Goal: Information Seeking & Learning: Check status

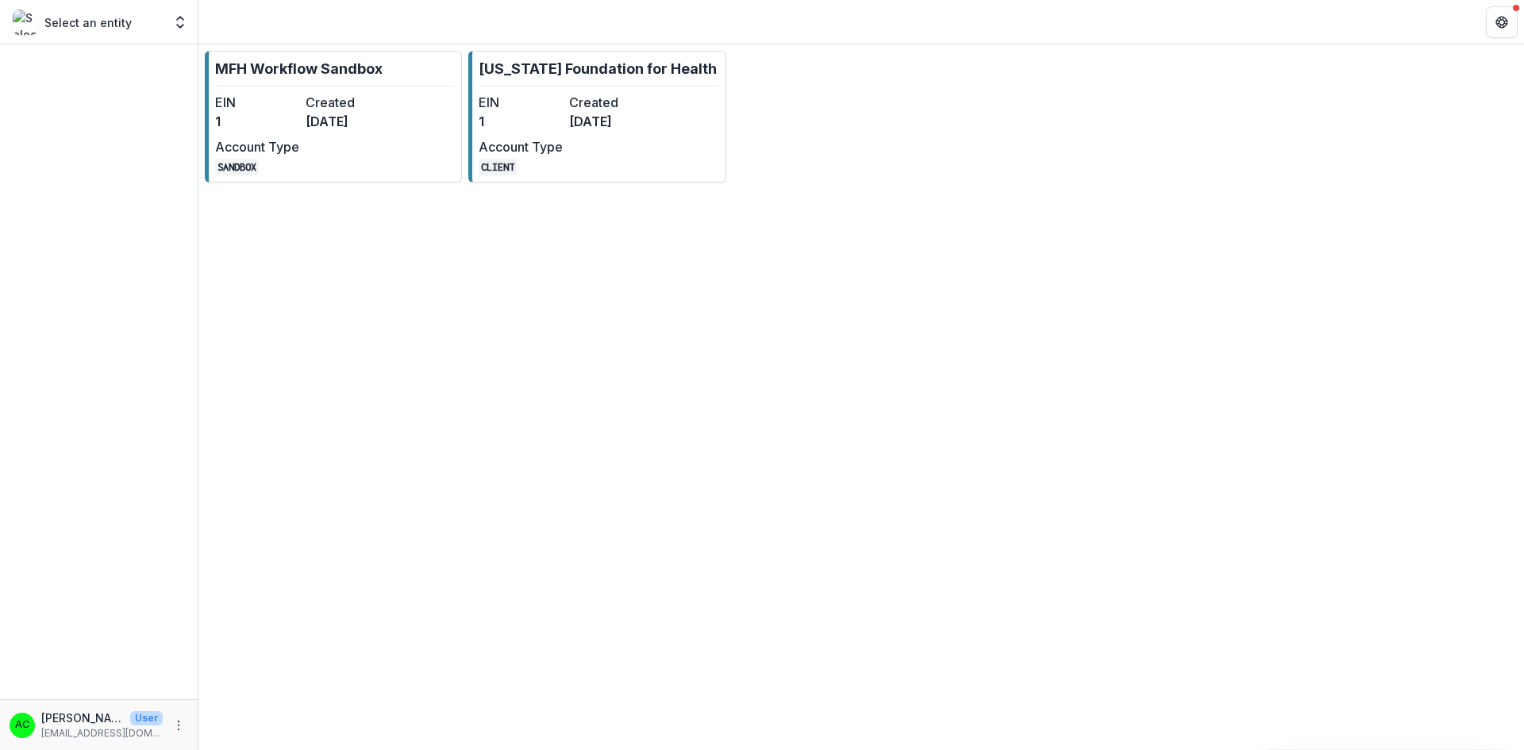
click at [610, 121] on dd "[DATE]" at bounding box center [611, 121] width 84 height 19
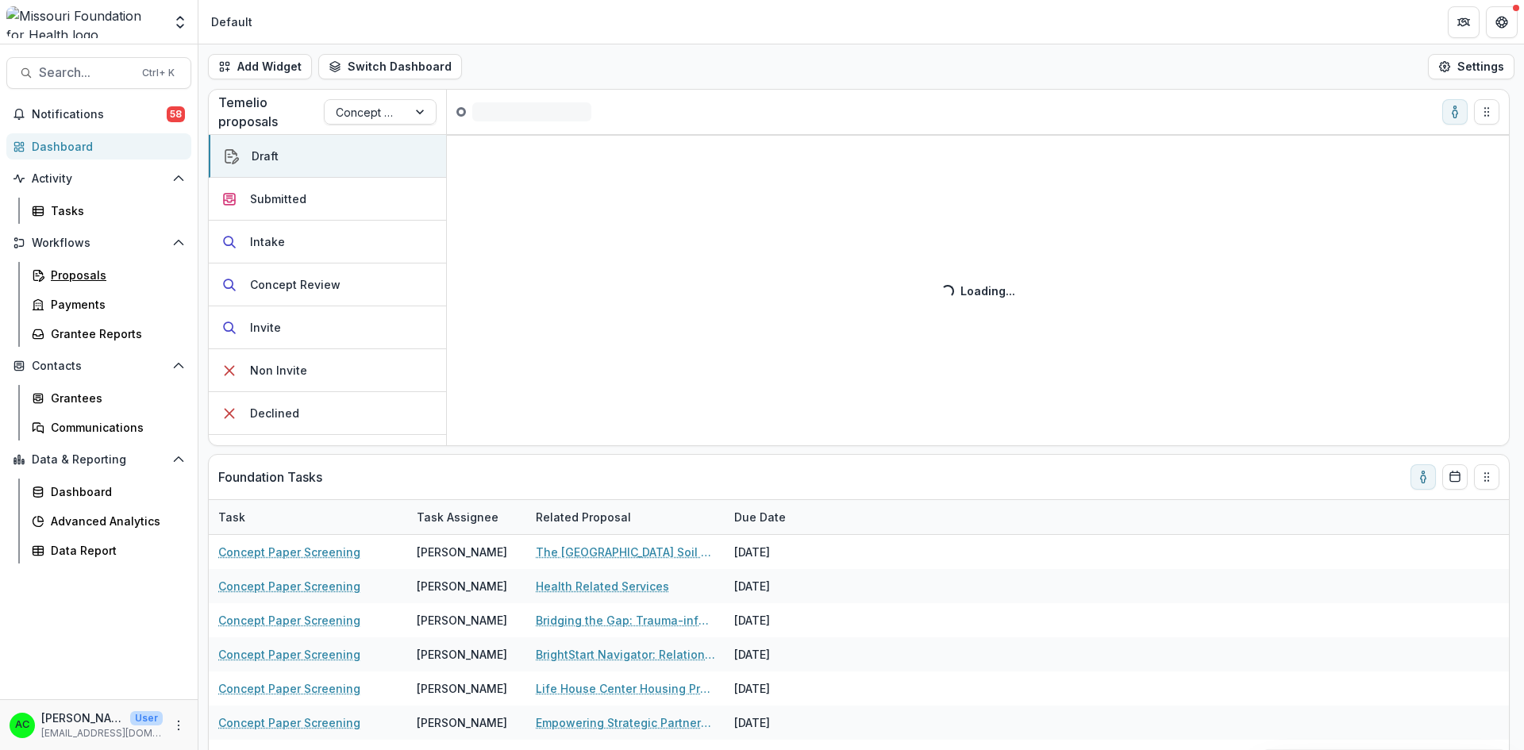
click at [132, 271] on div "Proposals" at bounding box center [115, 275] width 128 height 17
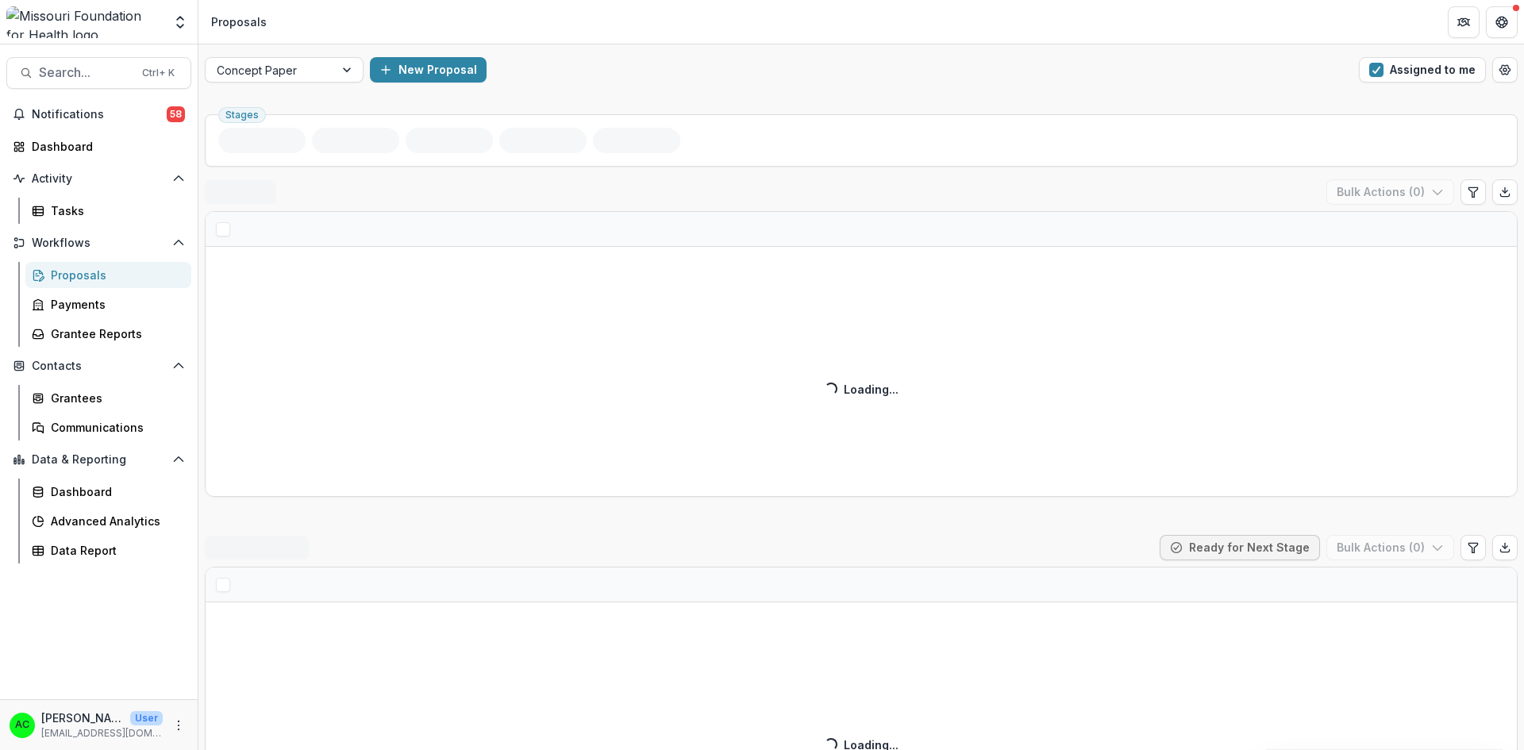
click at [1417, 68] on button "Assigned to me" at bounding box center [1422, 69] width 127 height 25
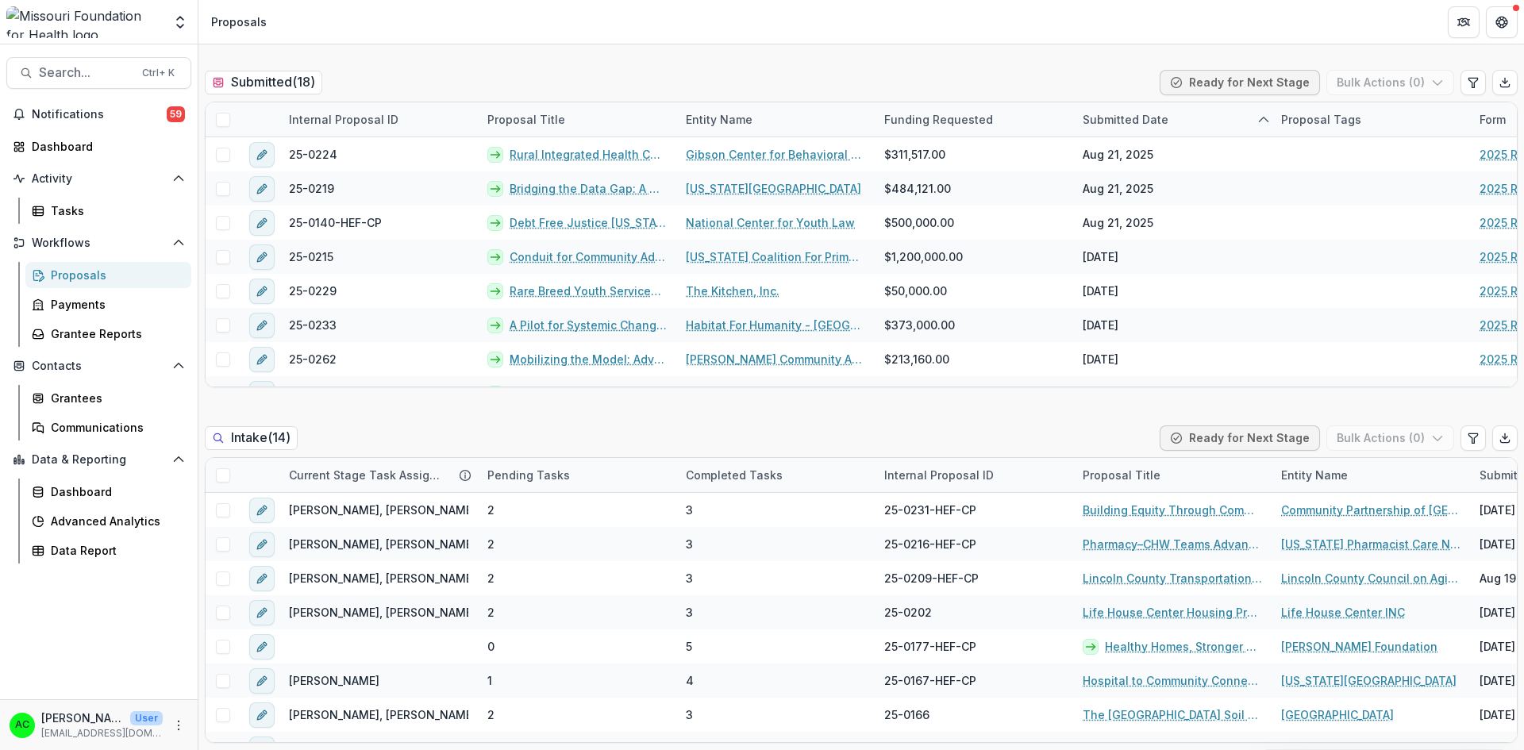
scroll to position [402, 0]
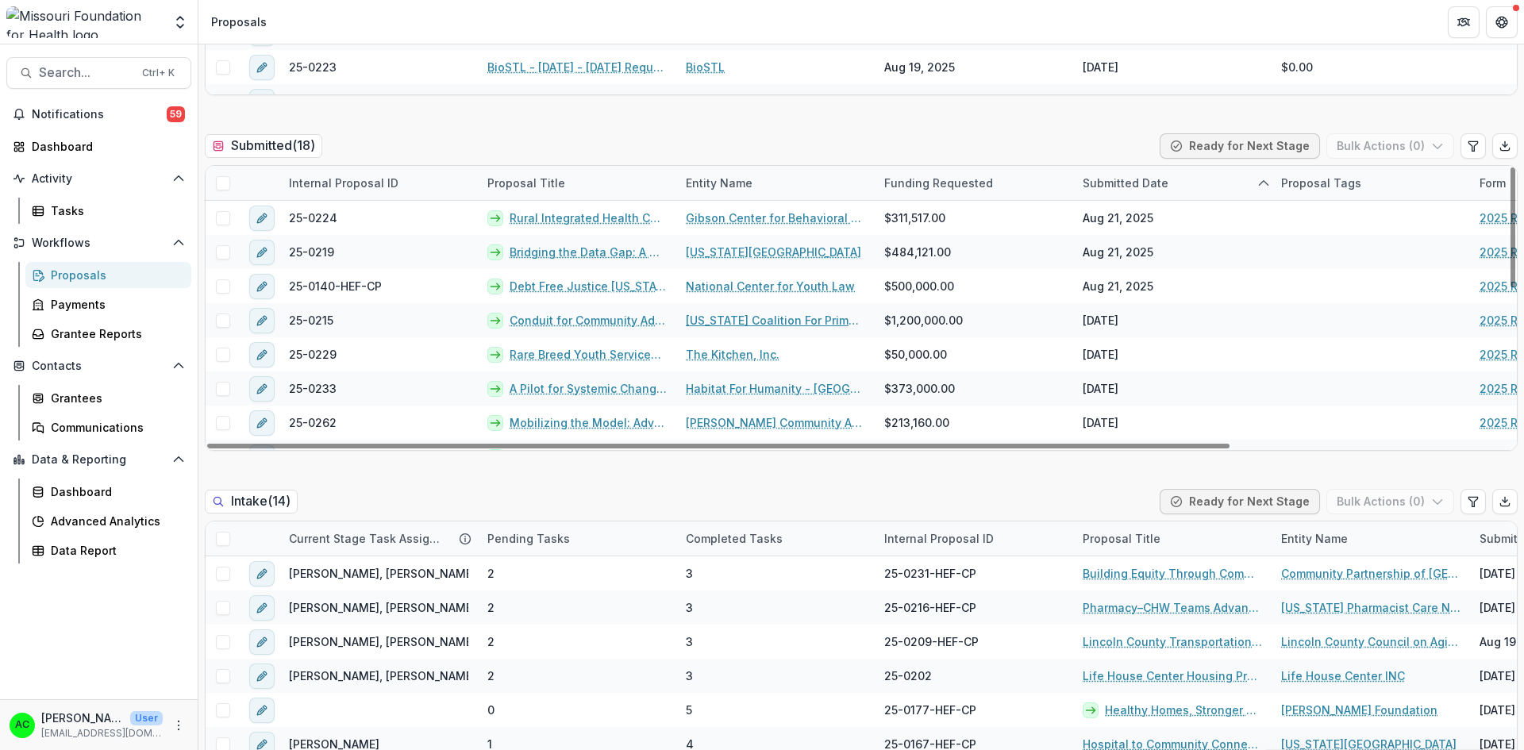
click at [798, 324] on link "[US_STATE] Coalition For Primary Health Care" at bounding box center [775, 320] width 179 height 17
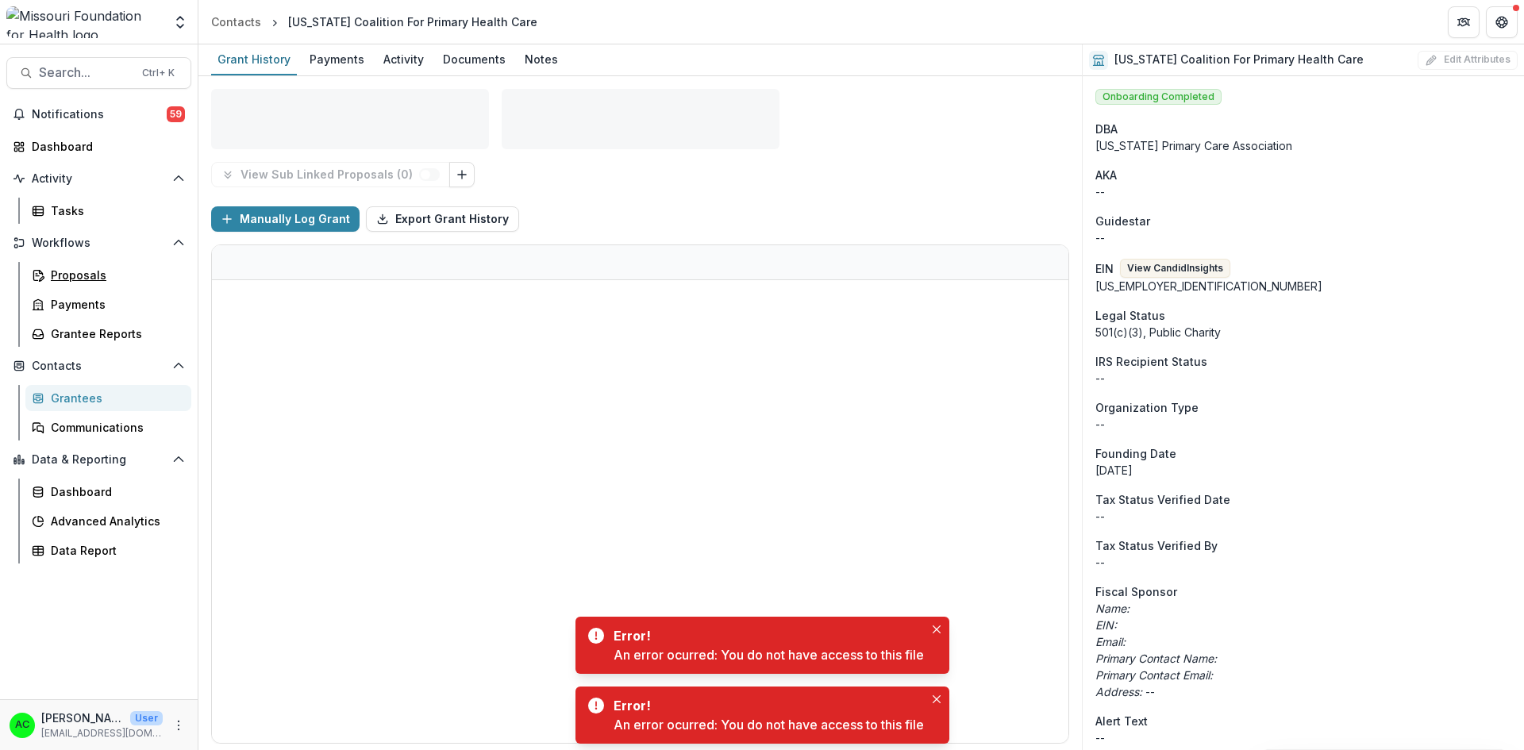
click at [115, 275] on div "Proposals" at bounding box center [115, 275] width 128 height 17
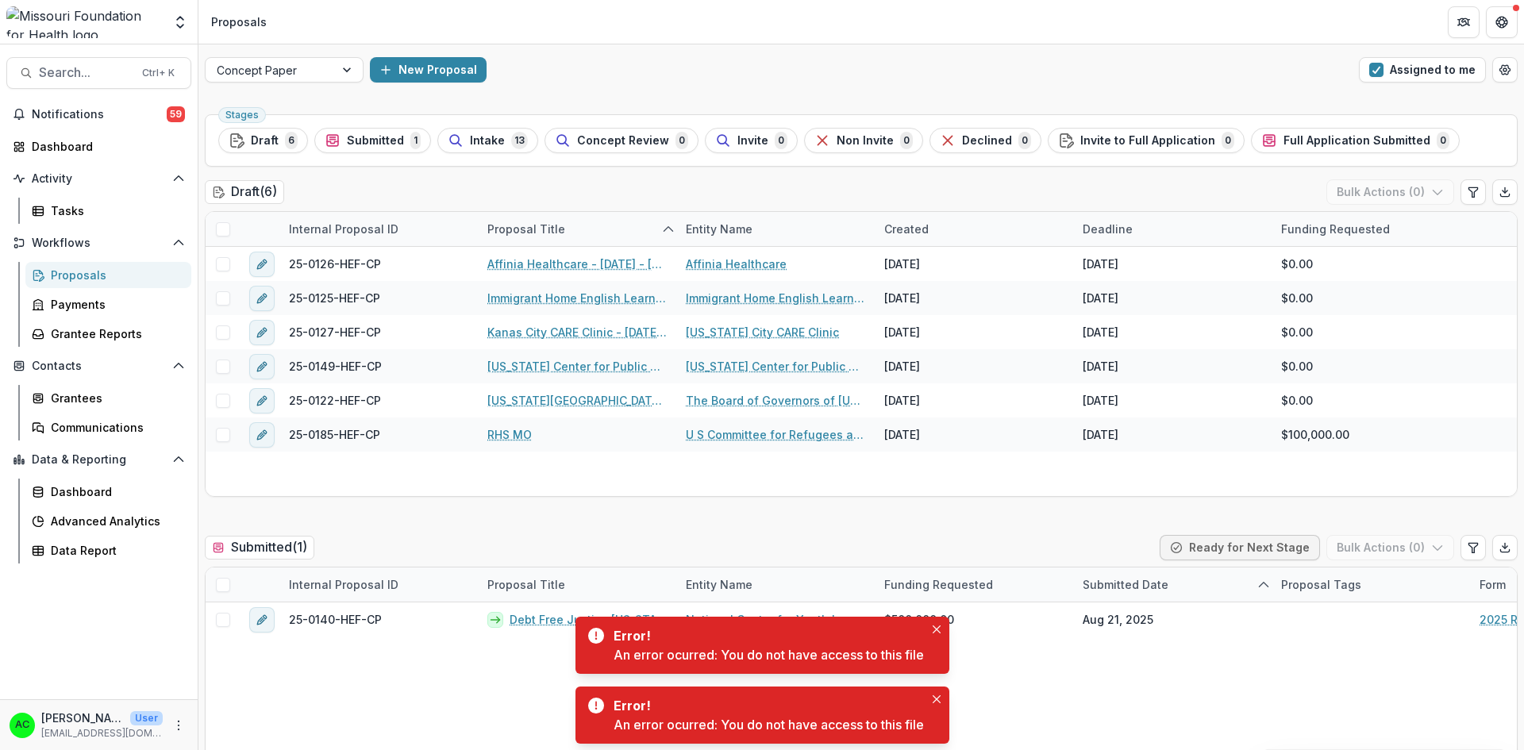
click at [1399, 69] on button "Assigned to me" at bounding box center [1422, 69] width 127 height 25
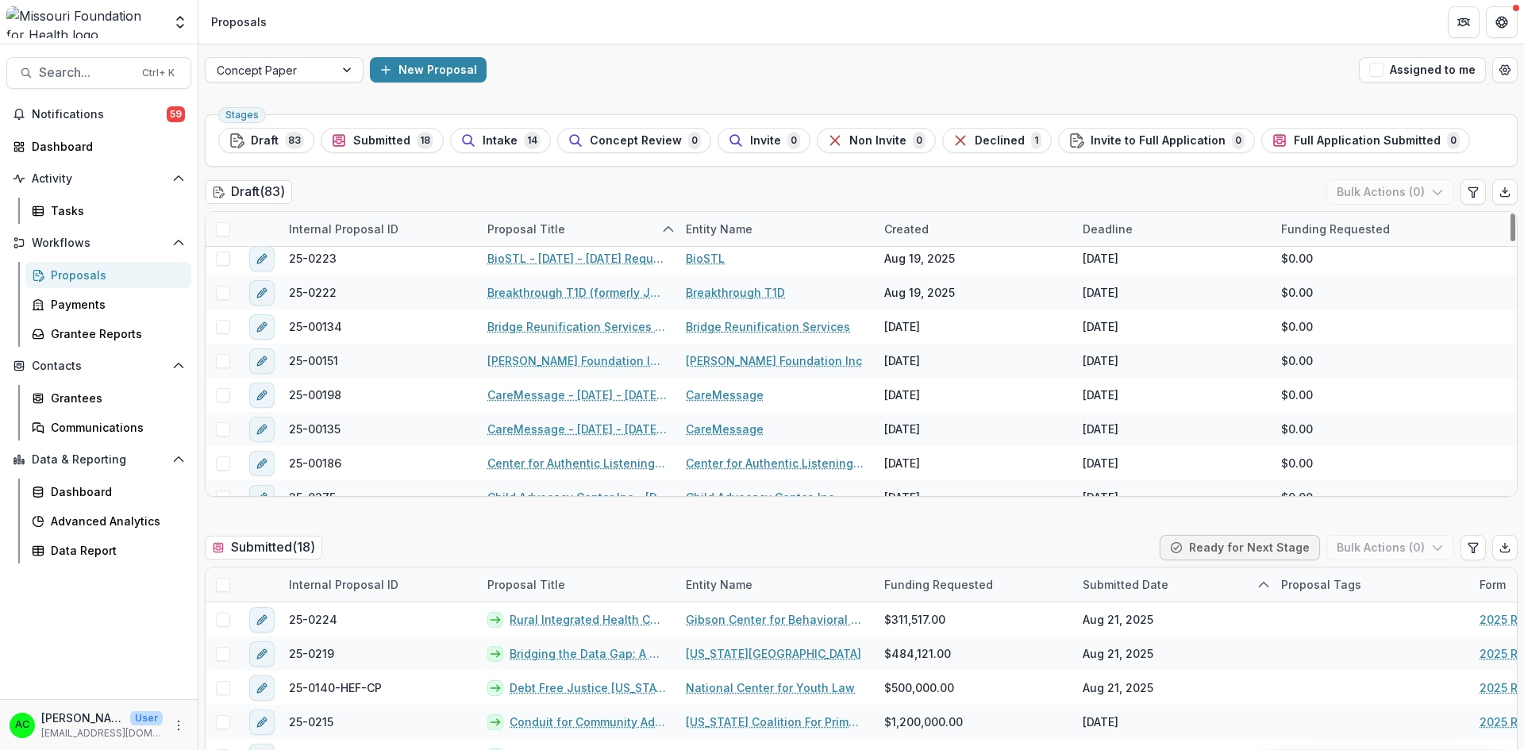
scroll to position [227, 0]
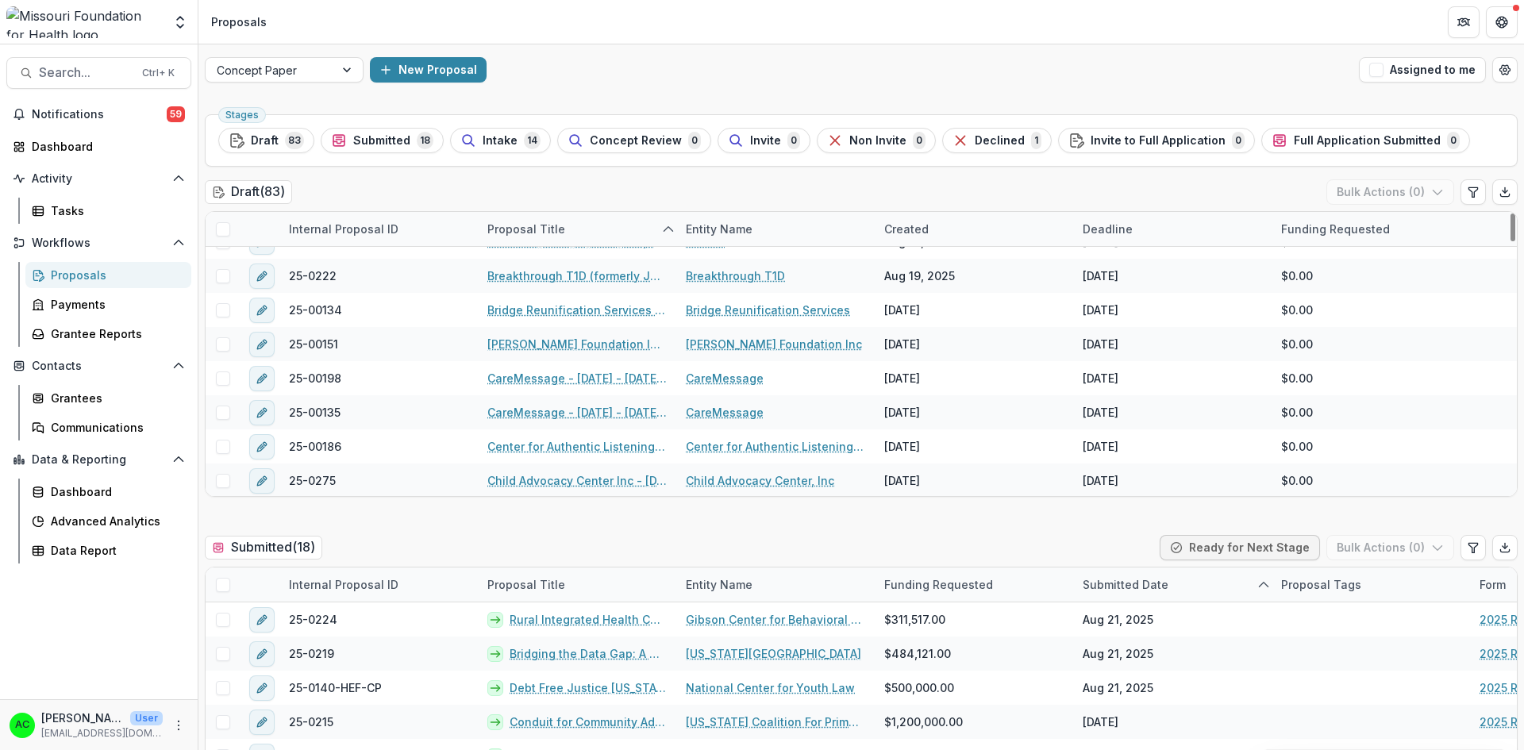
drag, startPoint x: 1506, startPoint y: 229, endPoint x: 1501, endPoint y: 252, distance: 22.7
click at [1510, 241] on div at bounding box center [1512, 227] width 5 height 28
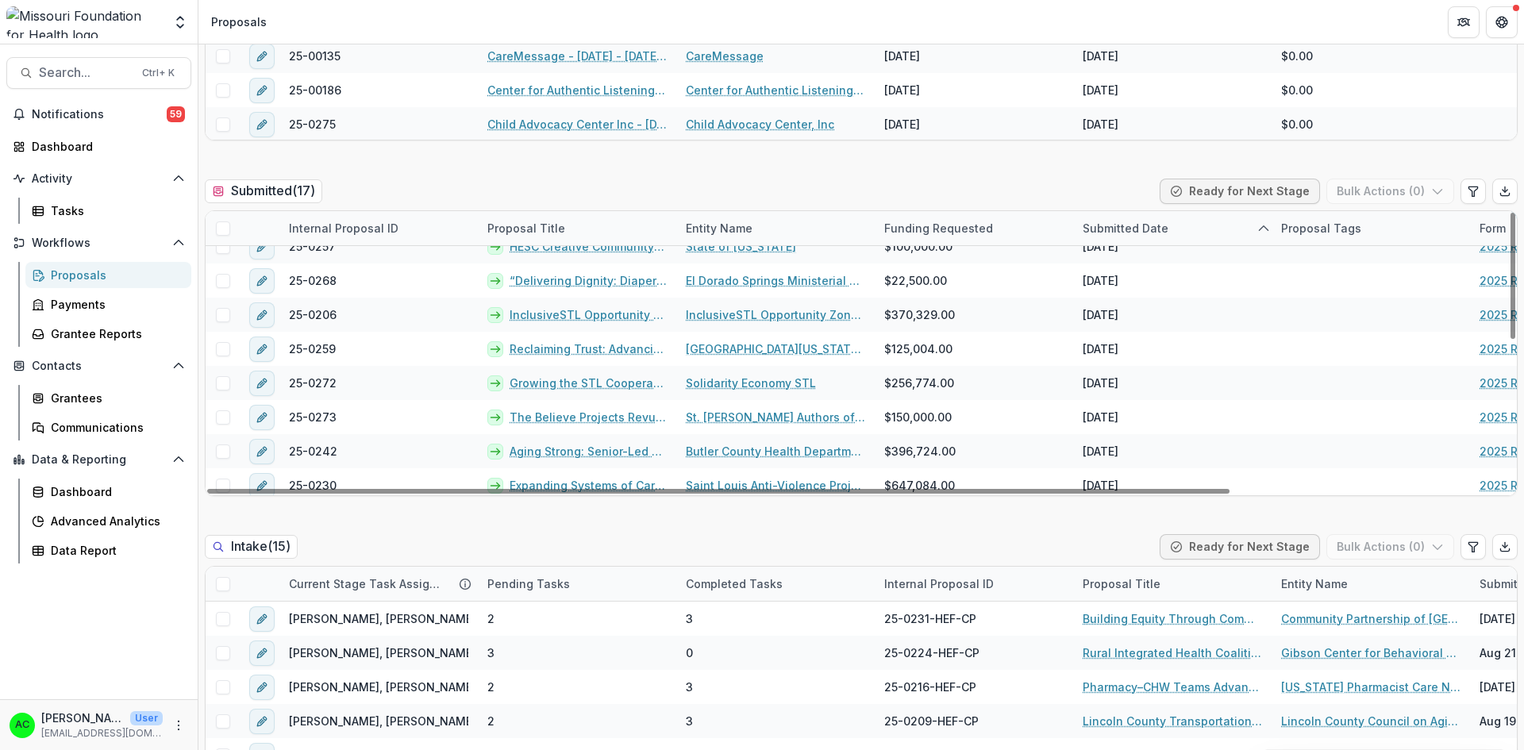
scroll to position [331, 0]
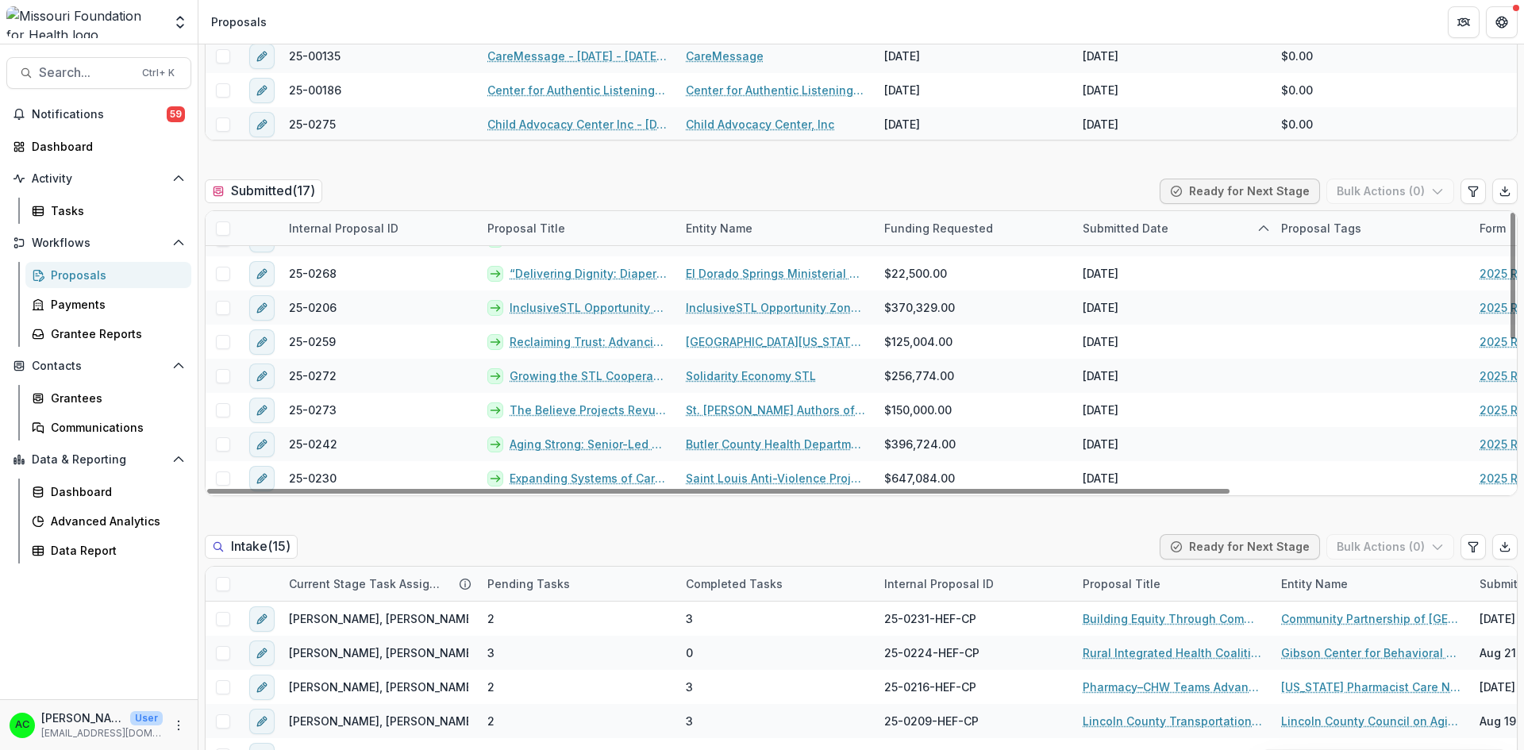
drag, startPoint x: 1506, startPoint y: 282, endPoint x: 1471, endPoint y: 442, distance: 164.2
click at [1510, 339] on div at bounding box center [1512, 276] width 5 height 126
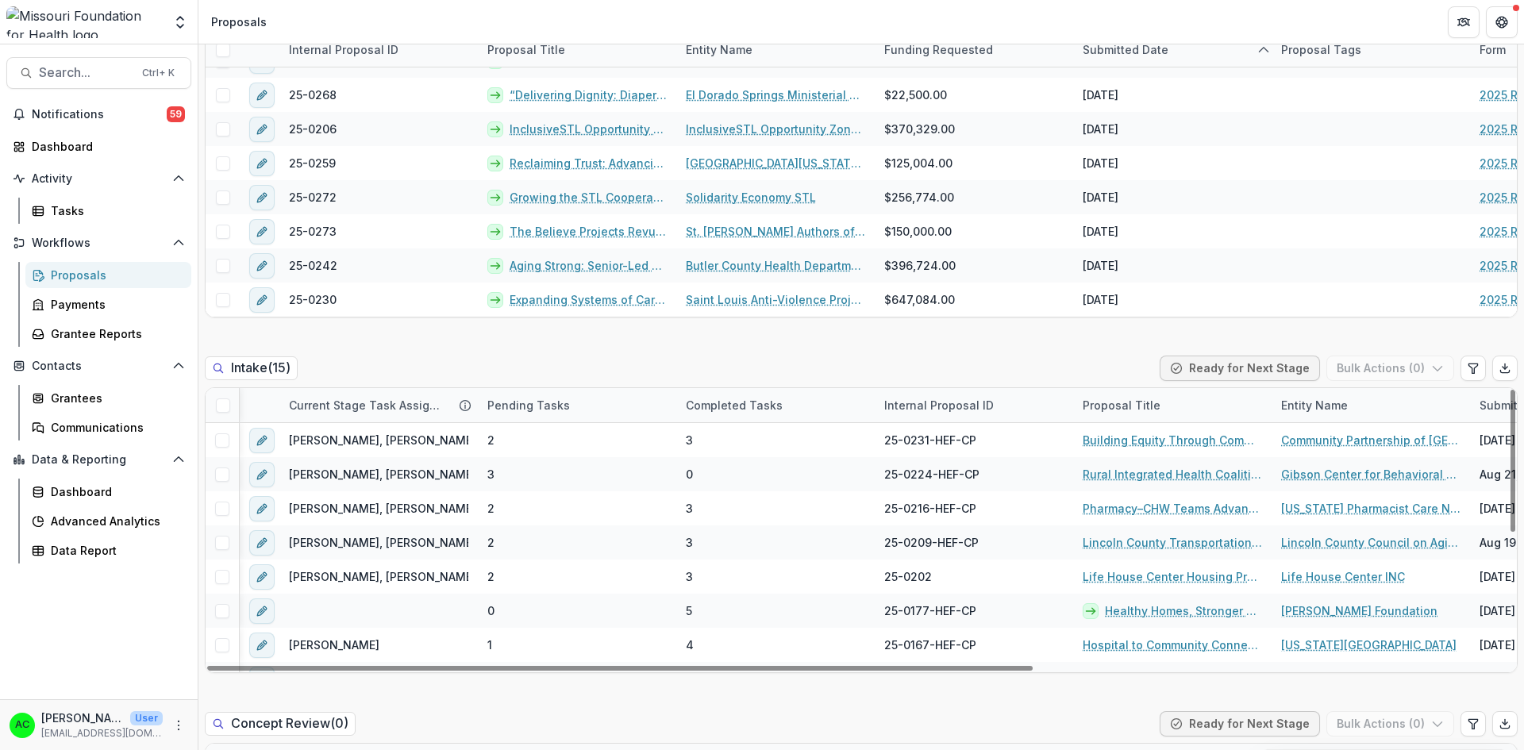
scroll to position [0, 171]
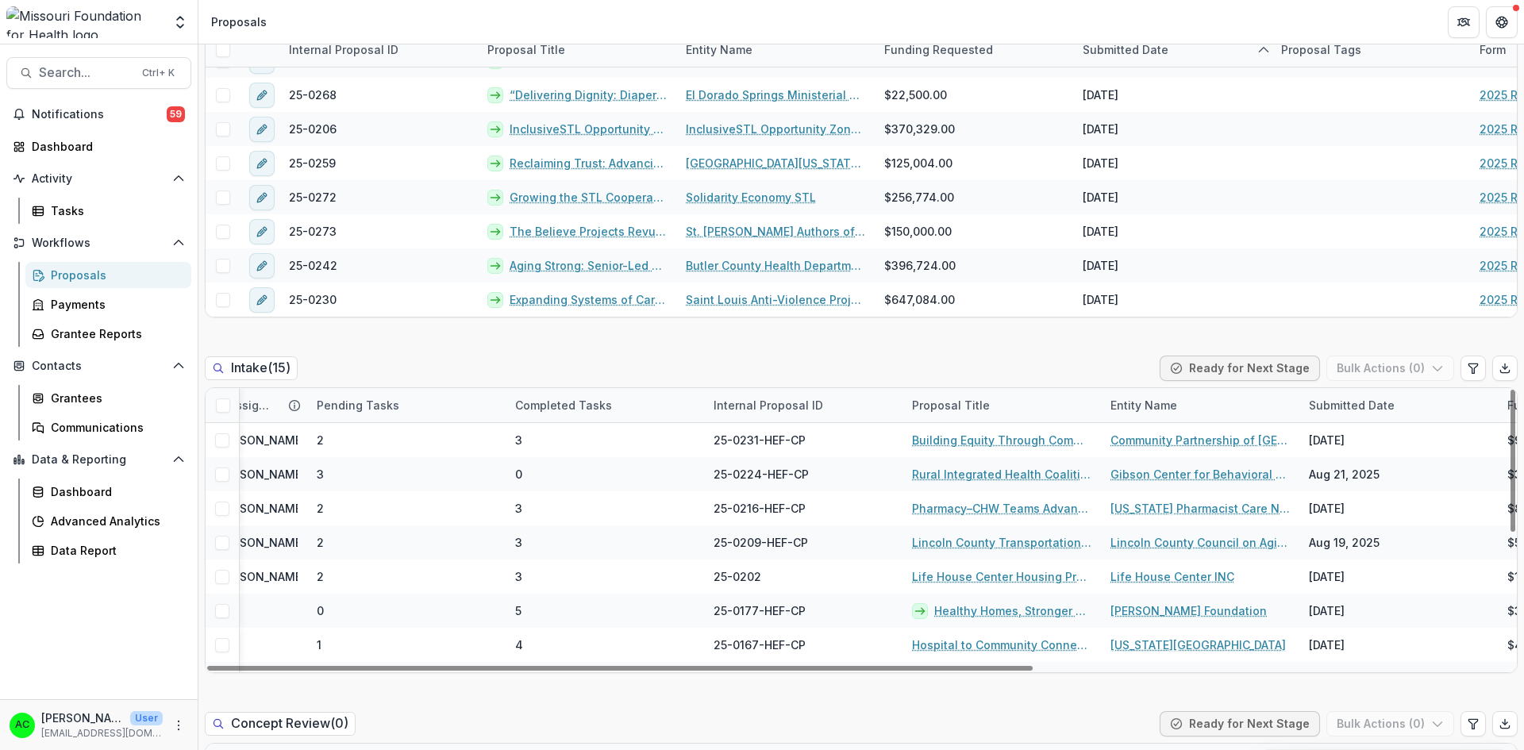
drag, startPoint x: 980, startPoint y: 666, endPoint x: 1087, endPoint y: 676, distance: 107.6
click at [1033, 671] on div at bounding box center [619, 668] width 825 height 5
drag, startPoint x: 1506, startPoint y: 402, endPoint x: 1494, endPoint y: 372, distance: 32.0
click at [1510, 390] on div at bounding box center [1512, 461] width 5 height 142
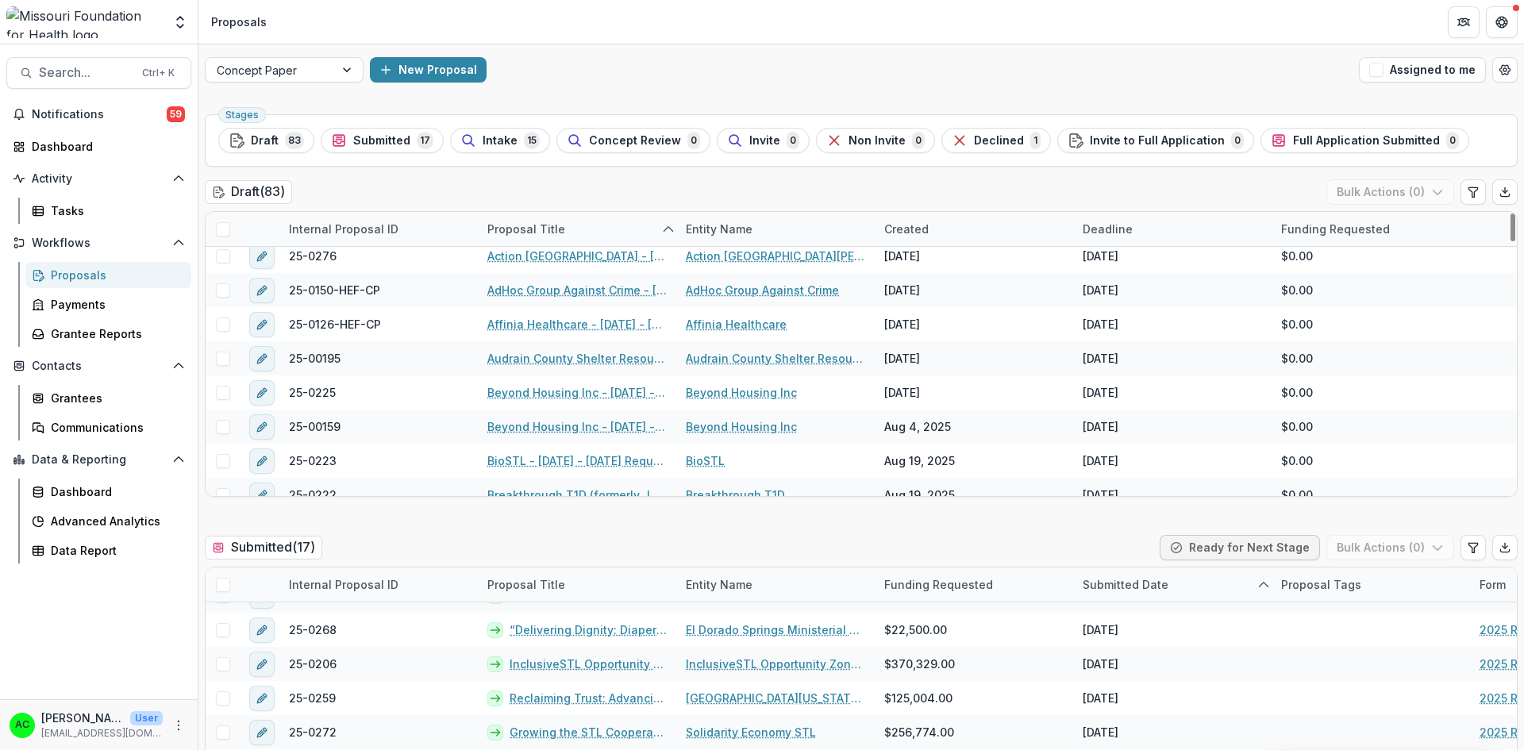
scroll to position [0, 0]
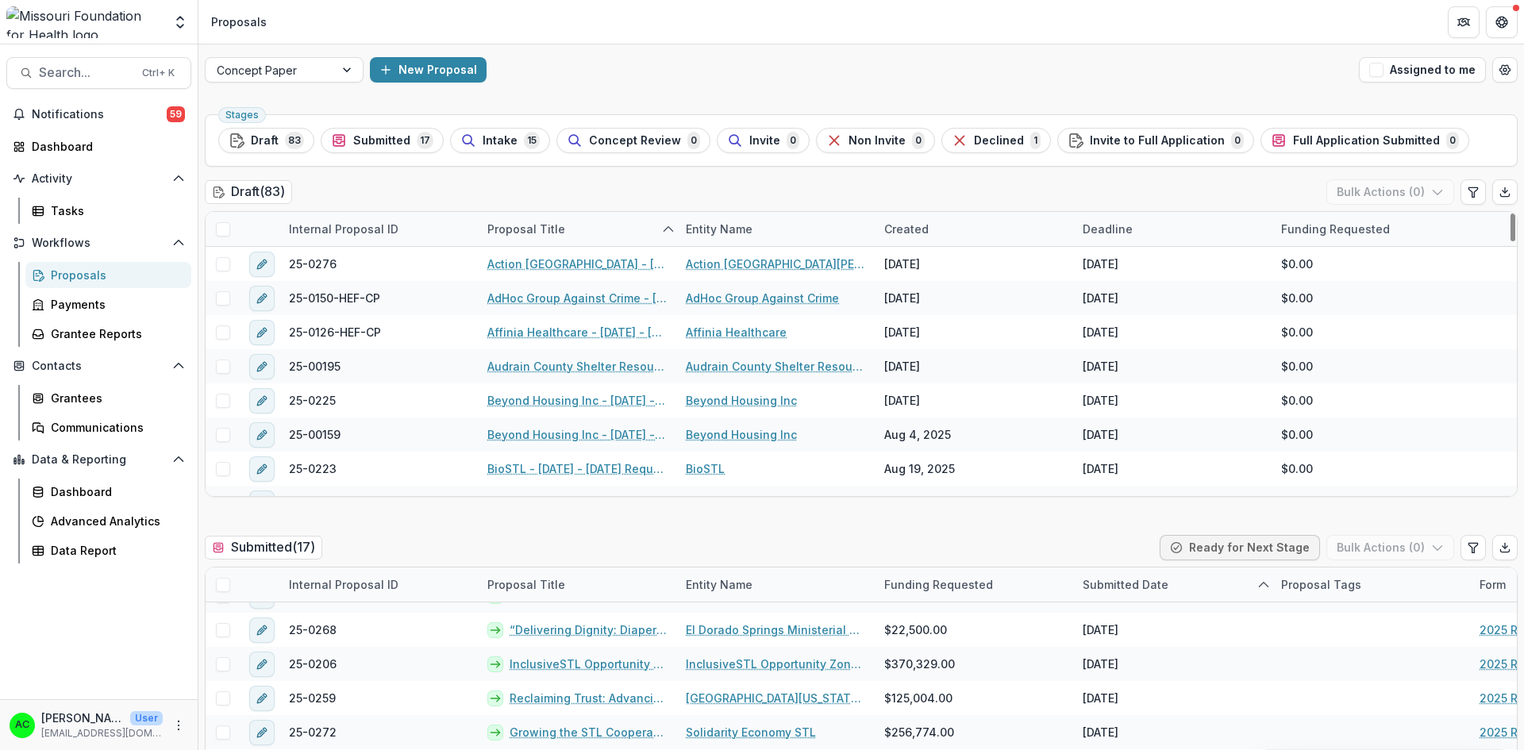
drag, startPoint x: 1508, startPoint y: 240, endPoint x: 1513, endPoint y: 205, distance: 36.0
click at [1513, 213] on div at bounding box center [1512, 227] width 5 height 28
click at [1503, 243] on div "Internal Proposal ID Proposal Title Entity Name Created Deadline Funding Reques…" at bounding box center [861, 229] width 1311 height 35
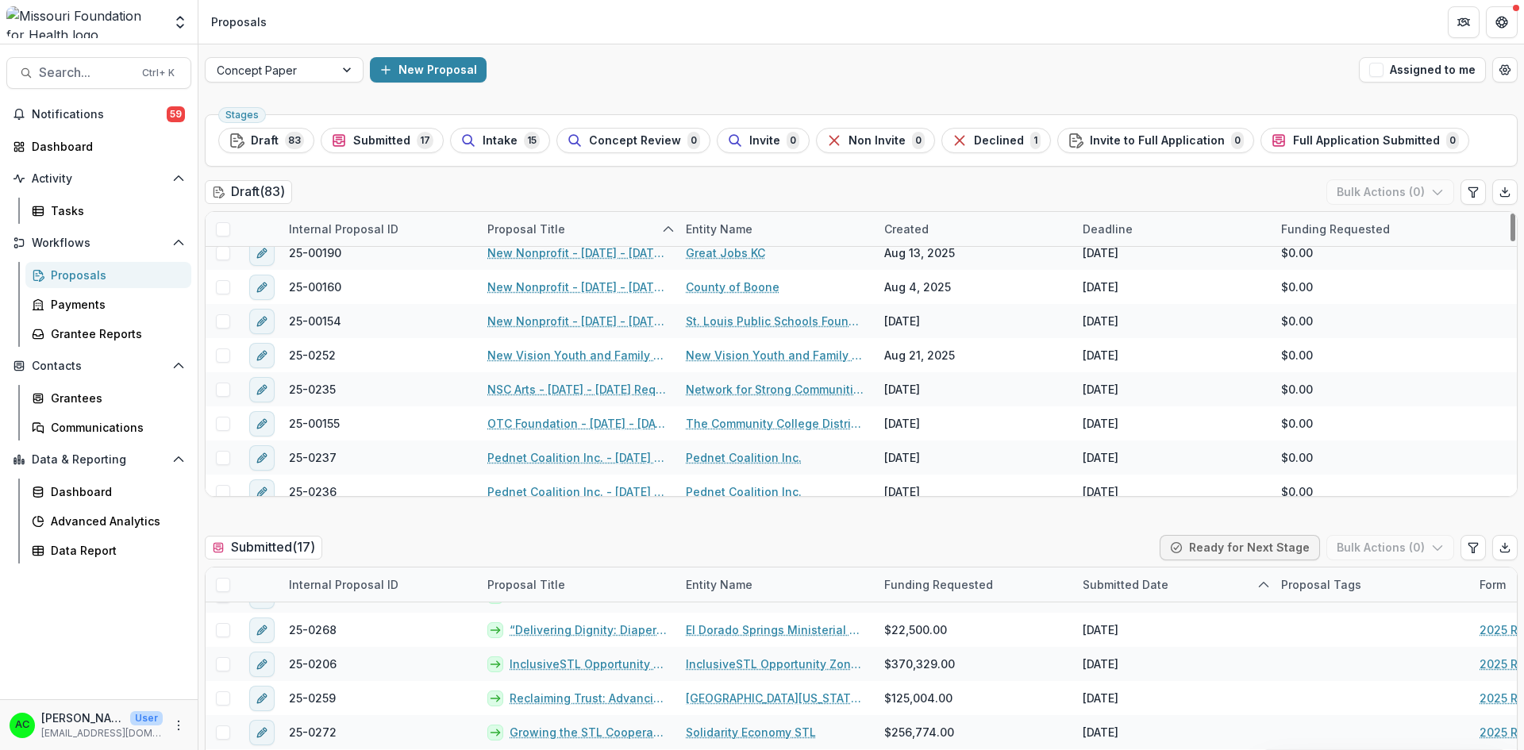
scroll to position [1555, 0]
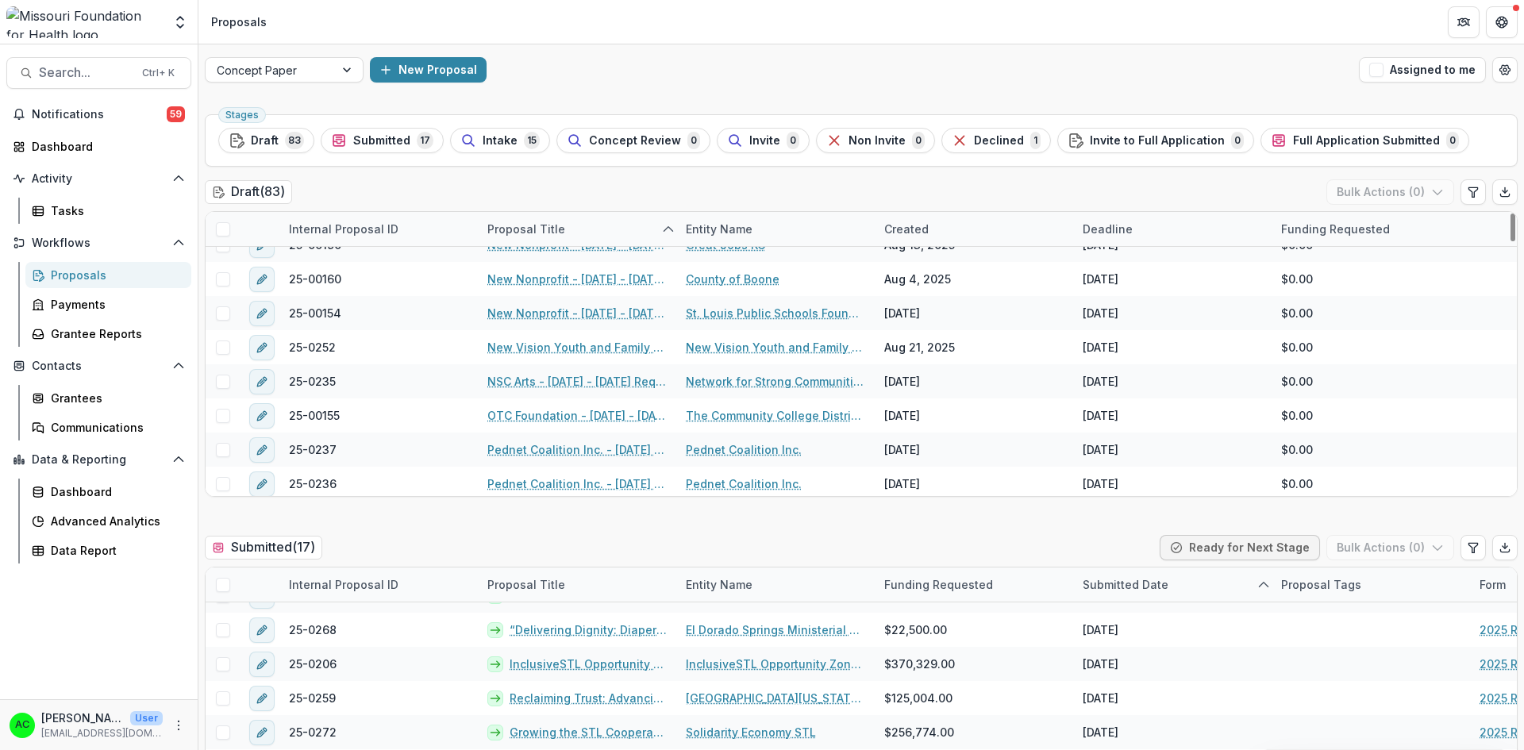
drag, startPoint x: 1509, startPoint y: 229, endPoint x: 1486, endPoint y: 382, distance: 154.0
click at [1510, 241] on div at bounding box center [1512, 227] width 5 height 28
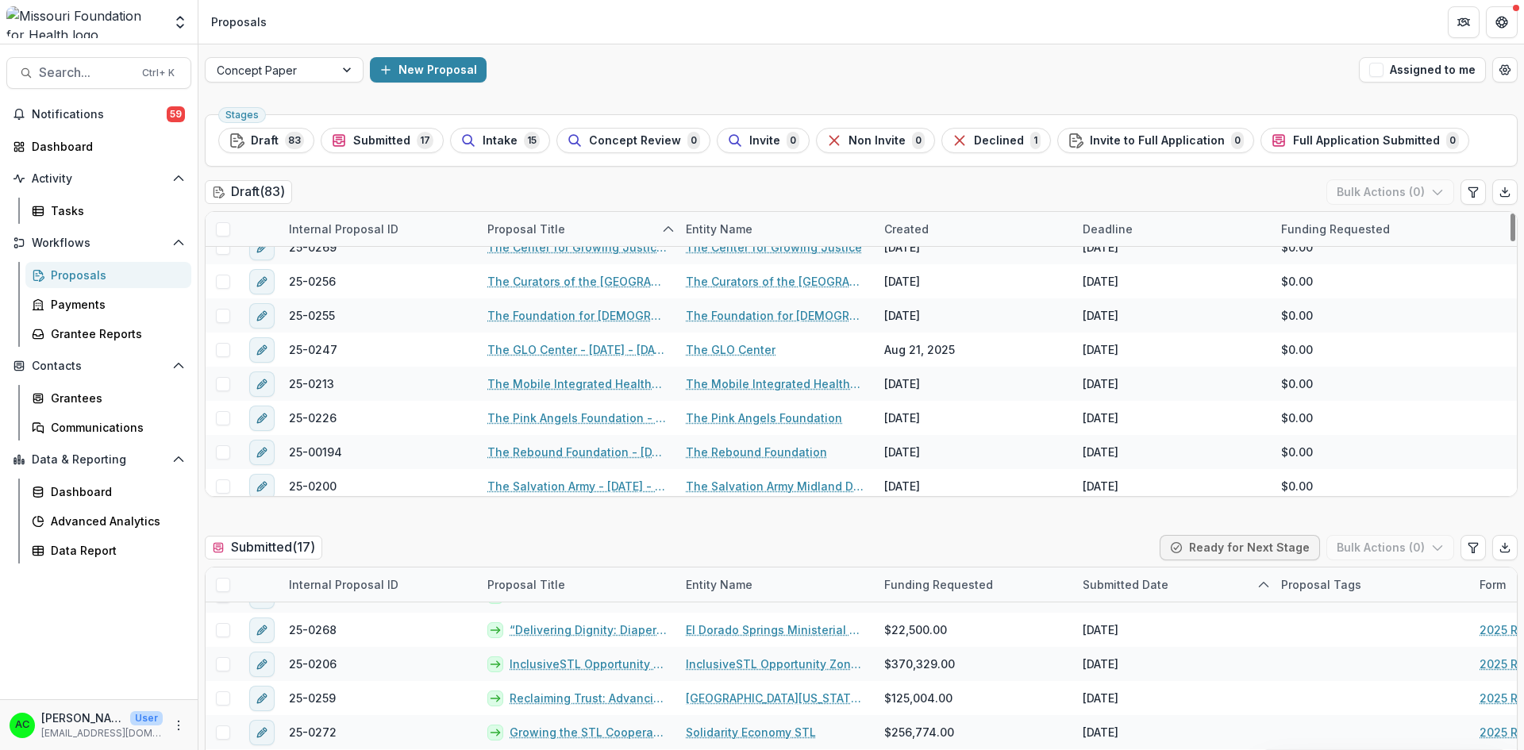
scroll to position [2252, 0]
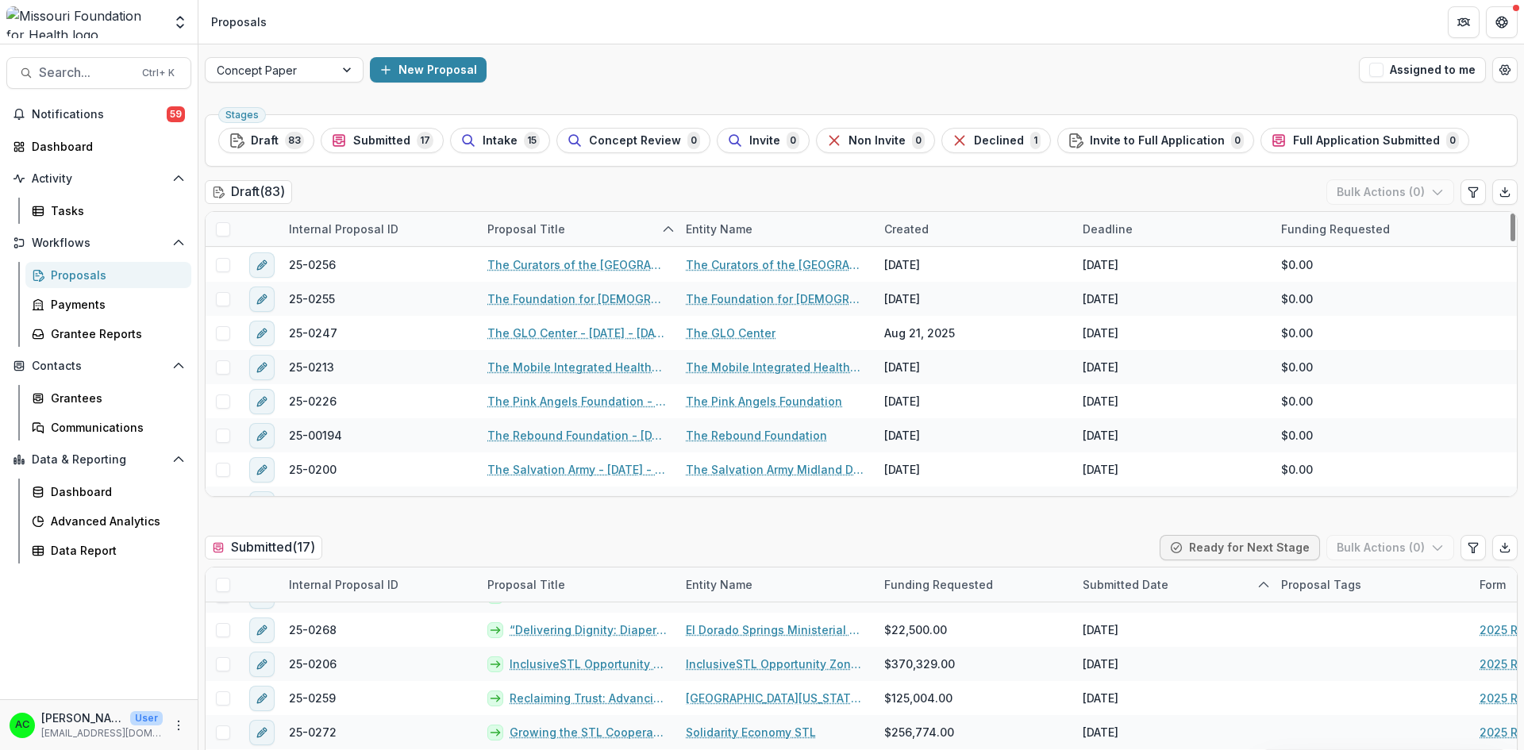
drag, startPoint x: 1508, startPoint y: 373, endPoint x: 1488, endPoint y: 441, distance: 71.1
click at [1510, 241] on div at bounding box center [1512, 227] width 5 height 28
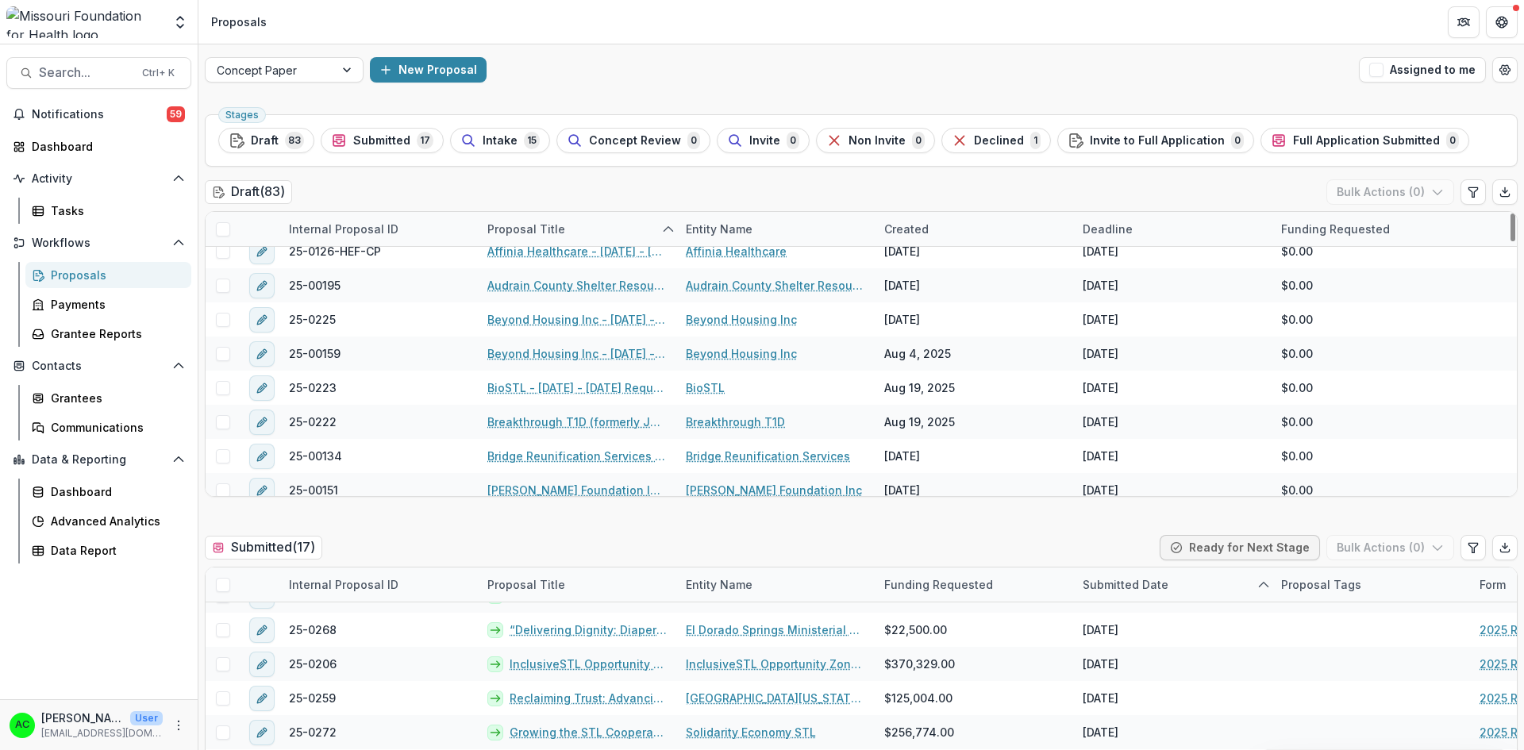
scroll to position [0, 0]
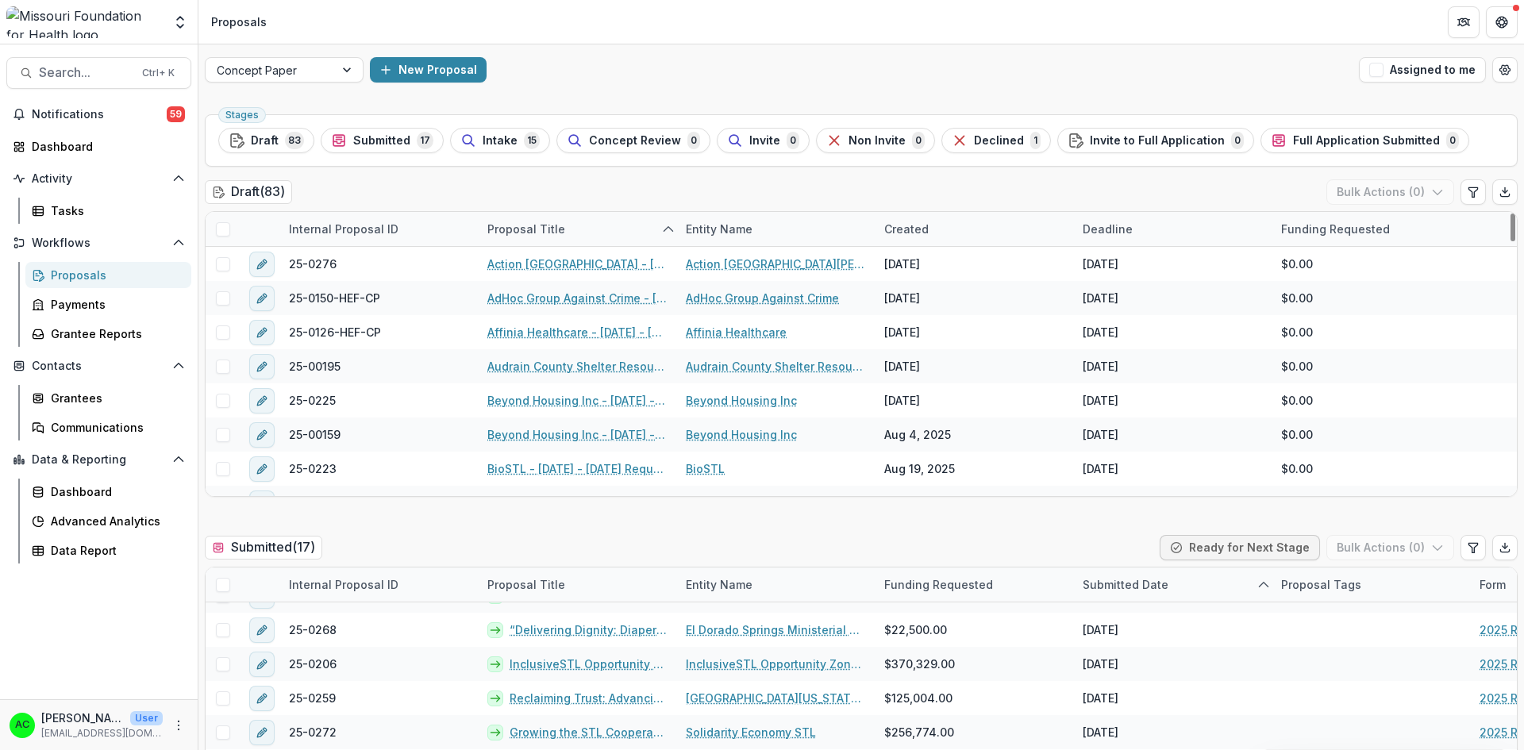
drag, startPoint x: 1506, startPoint y: 448, endPoint x: 1501, endPoint y: 199, distance: 248.5
click at [1510, 213] on div at bounding box center [1512, 227] width 5 height 28
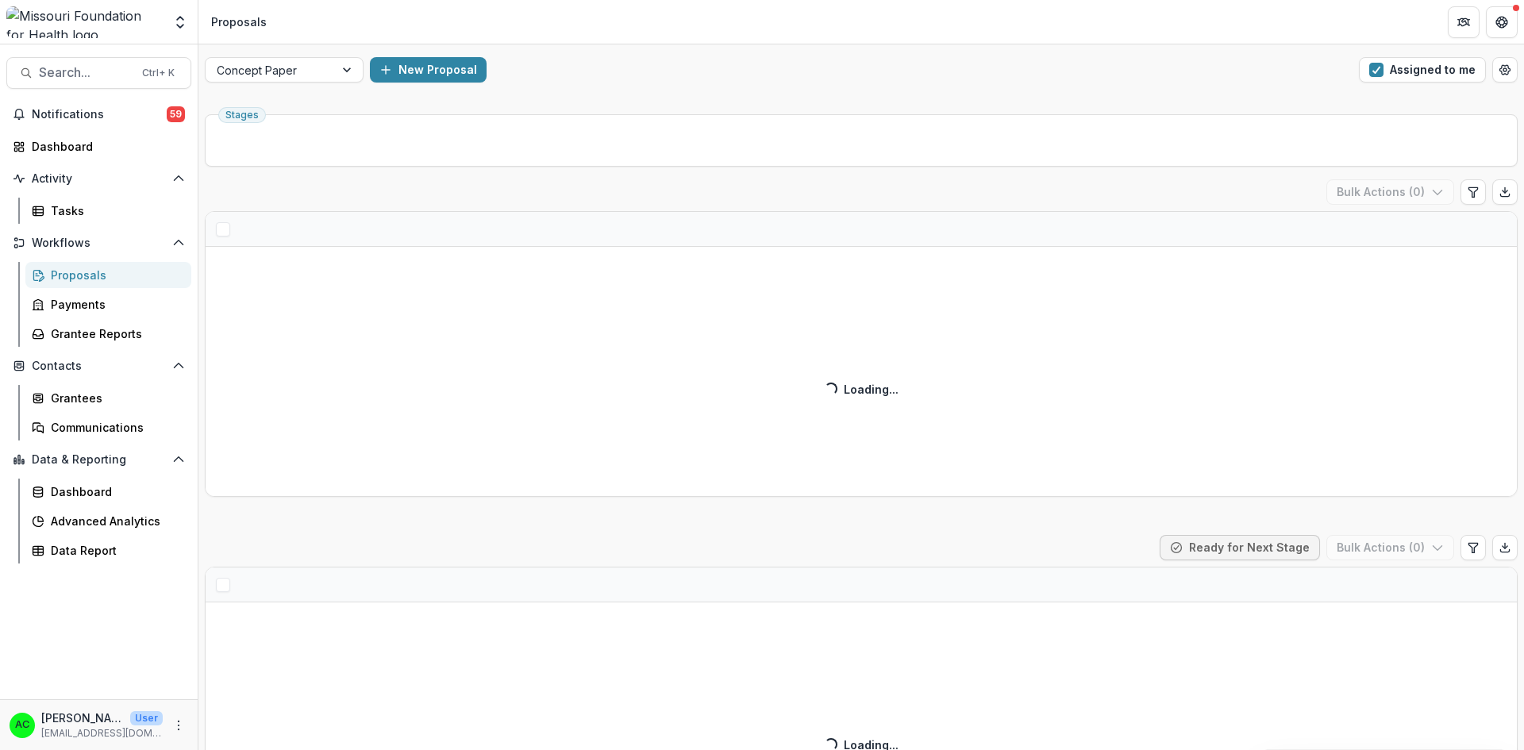
click at [1456, 66] on button "Assigned to me" at bounding box center [1422, 69] width 127 height 25
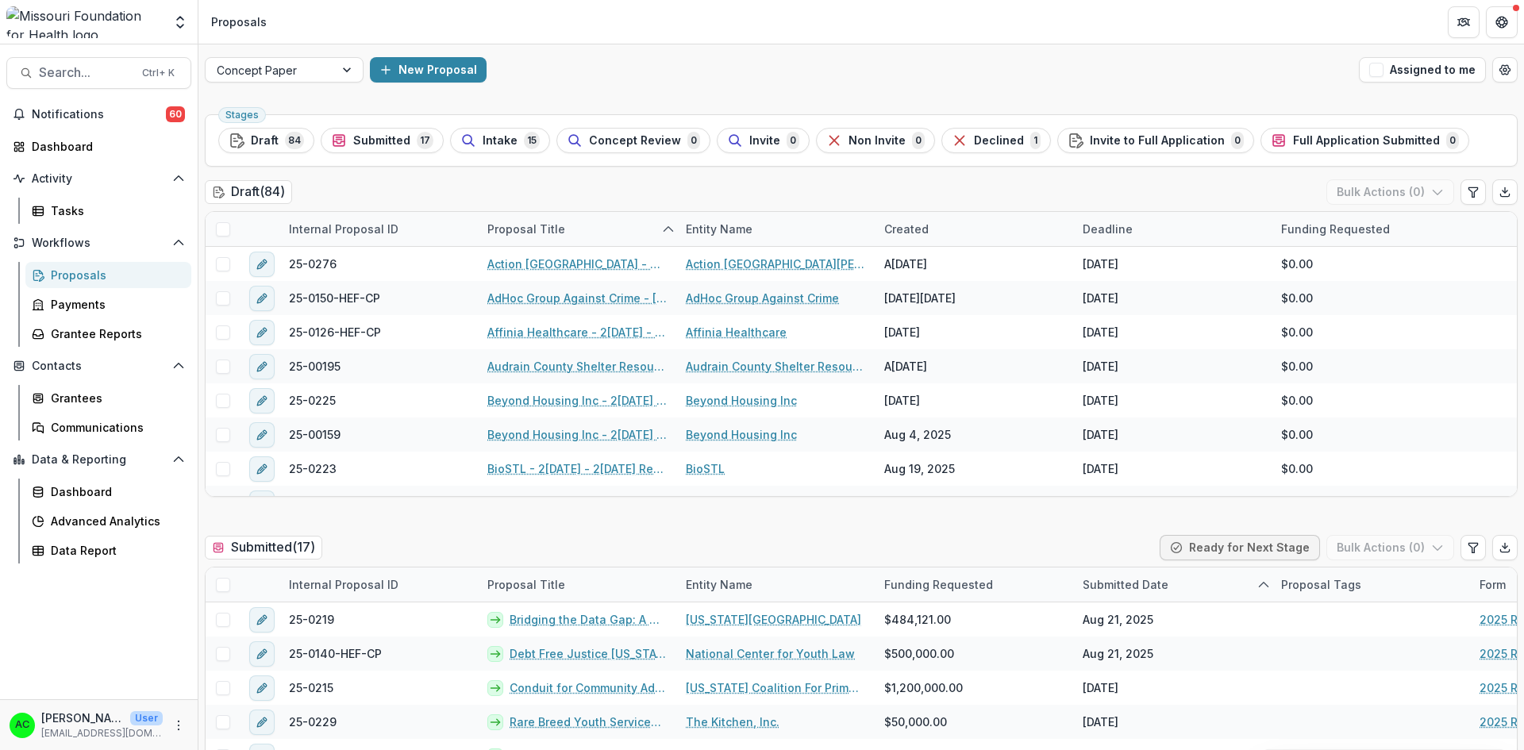
click at [107, 73] on span "Search..." at bounding box center [86, 72] width 94 height 15
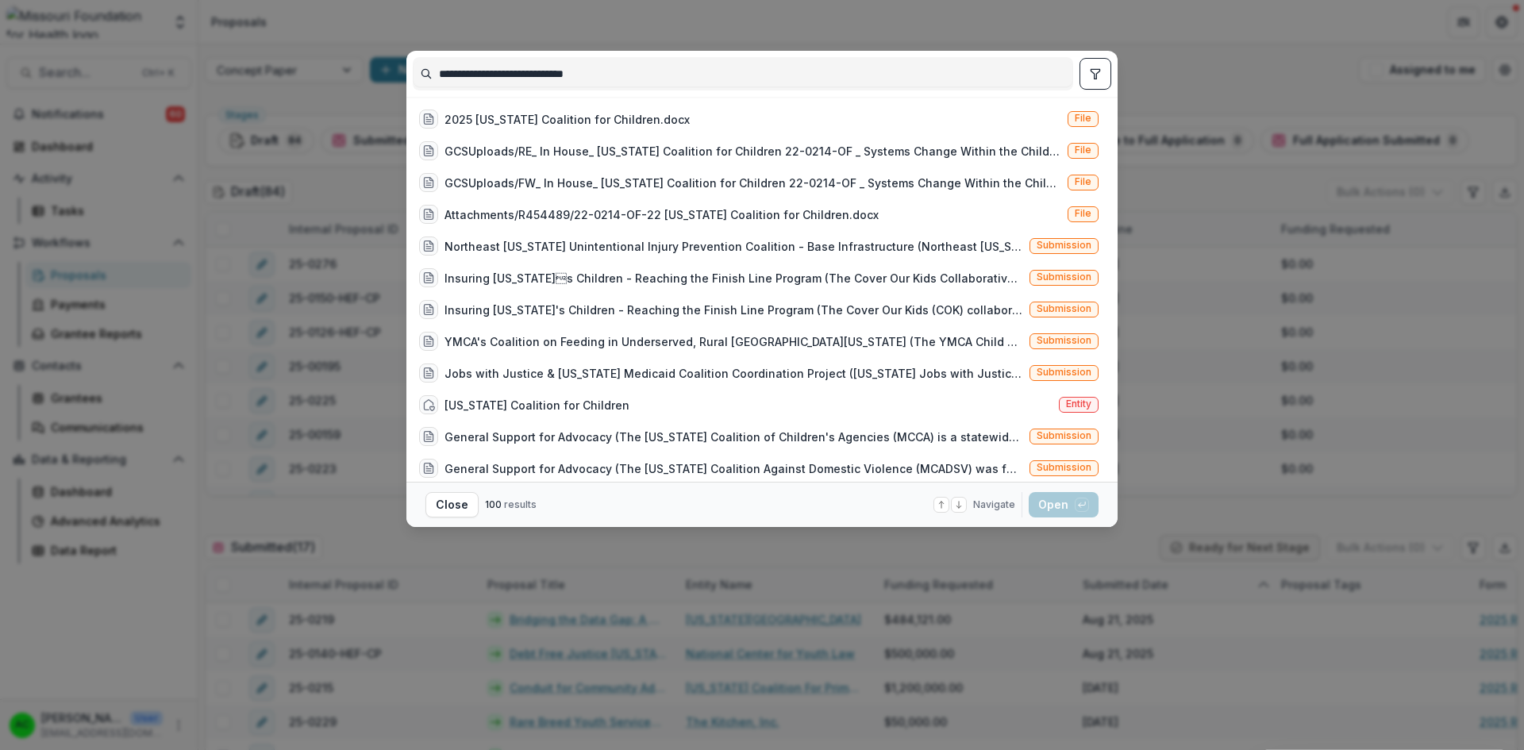
type input "**********"
click at [994, 410] on div "Missouri Coalition for Children Entity" at bounding box center [759, 405] width 692 height 32
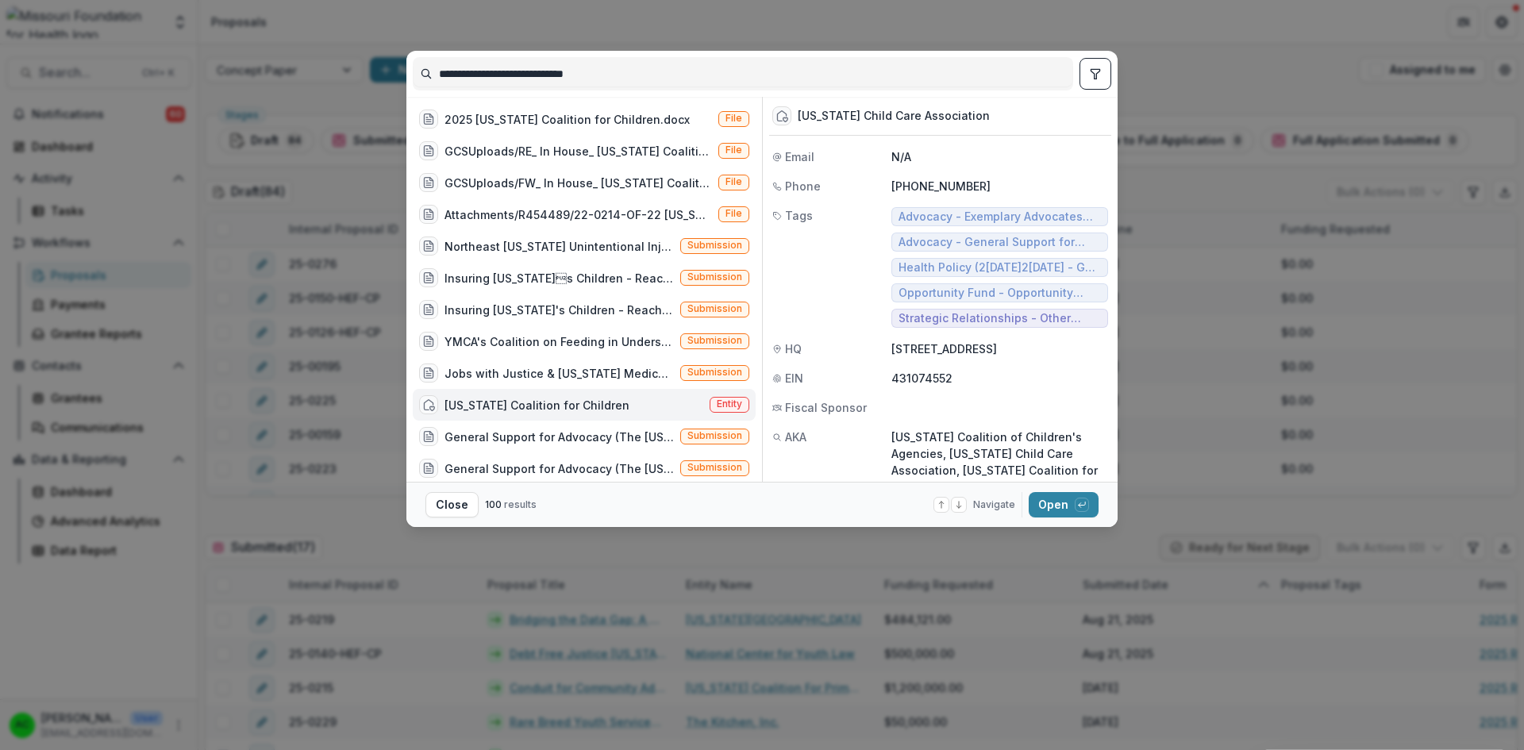
click at [1060, 512] on button "Open with enter key" at bounding box center [1064, 504] width 70 height 25
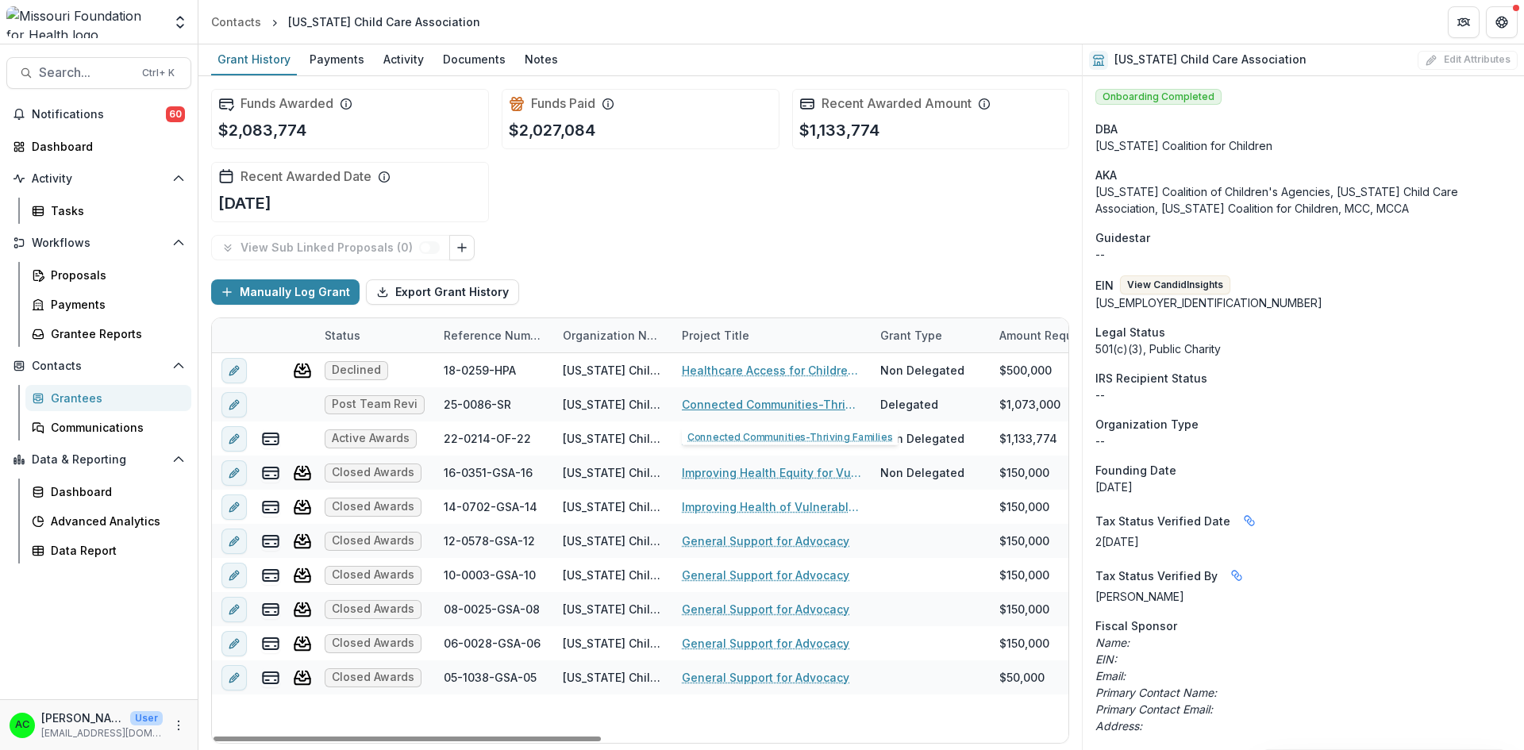
click at [694, 402] on link "Connected Communities-Thriving Families" at bounding box center [771, 404] width 179 height 17
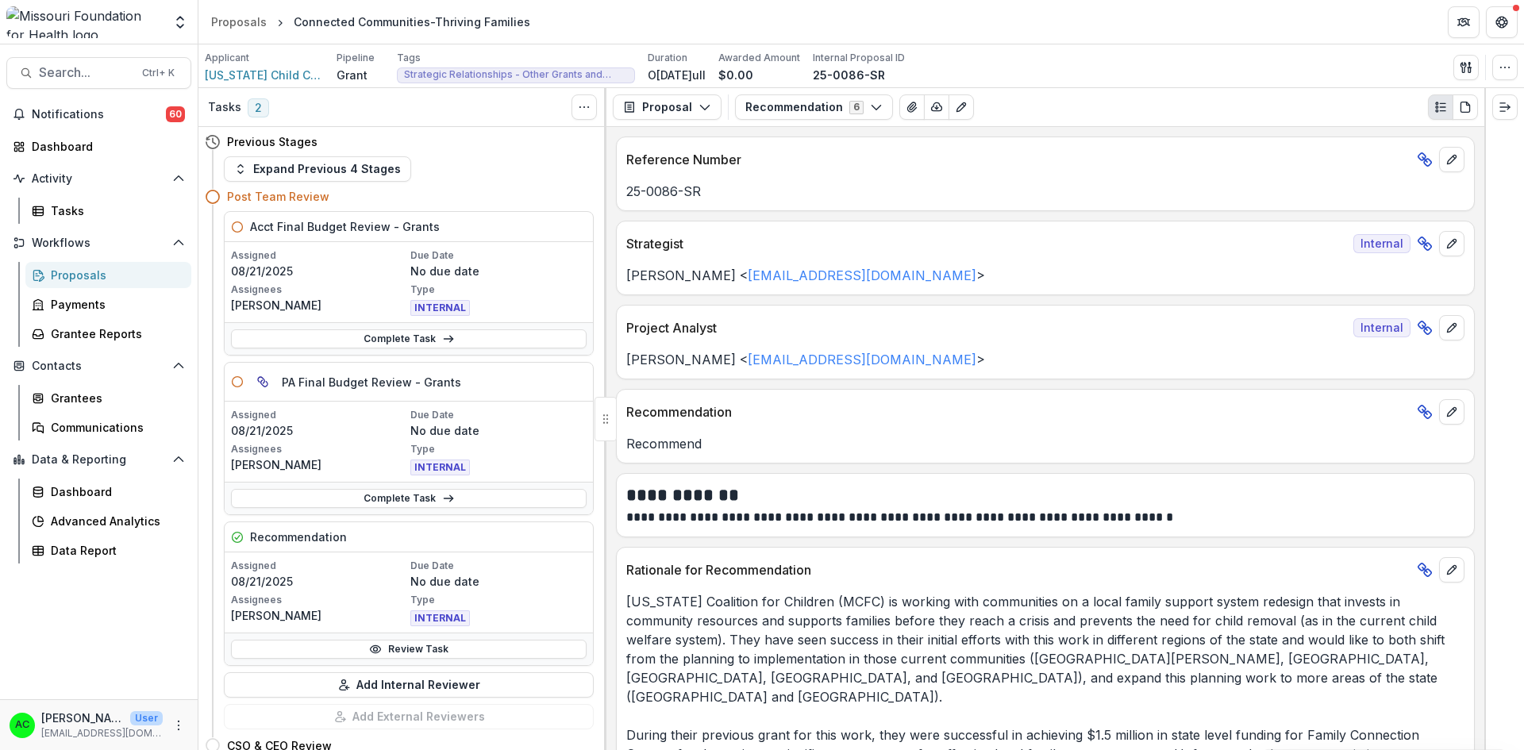
click at [1303, 606] on p "Missouri Coalition for Children (MCFC) is working with communities on a local f…" at bounding box center [1045, 735] width 838 height 286
drag, startPoint x: 599, startPoint y: 263, endPoint x: 595, endPoint y: 277, distance: 14.1
click at [595, 277] on div "Previous Stages Expand Previous 4 Stages Post Team Review Acct Final Budget Rev…" at bounding box center [402, 438] width 408 height 623
click at [376, 648] on circle at bounding box center [376, 650] width 4 height 4
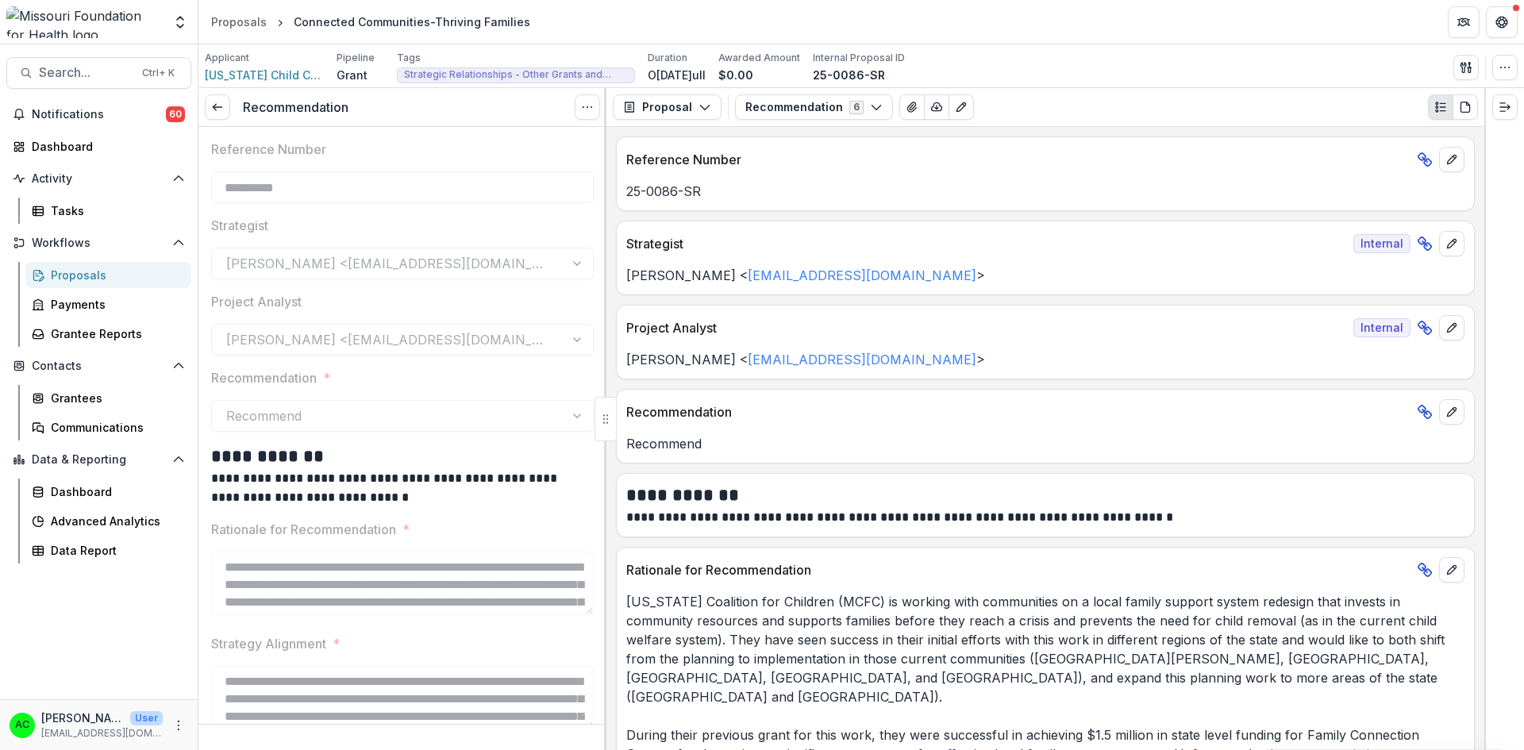
click at [1503, 106] on icon "Expand right" at bounding box center [1504, 107] width 13 height 13
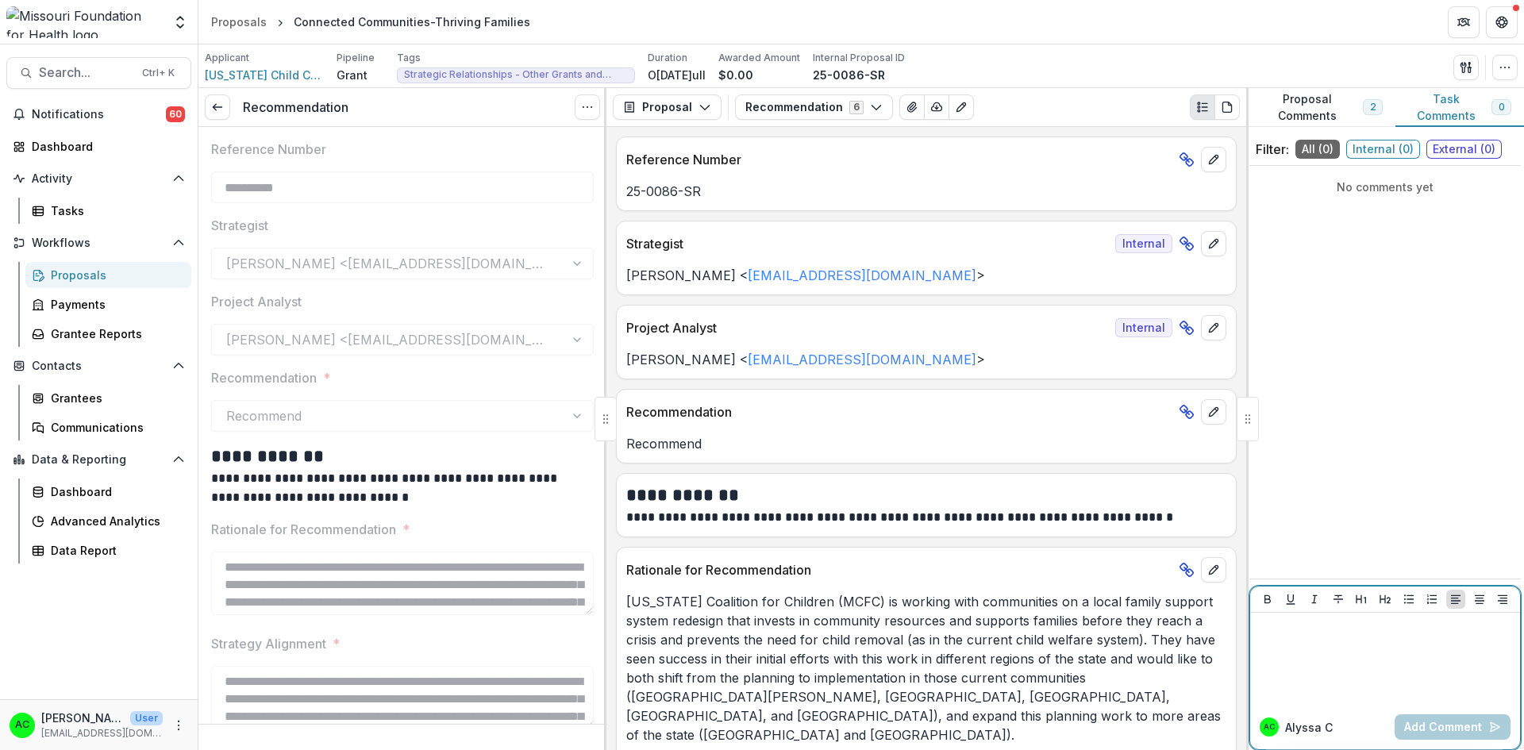
click at [1291, 642] on div at bounding box center [1384, 658] width 257 height 79
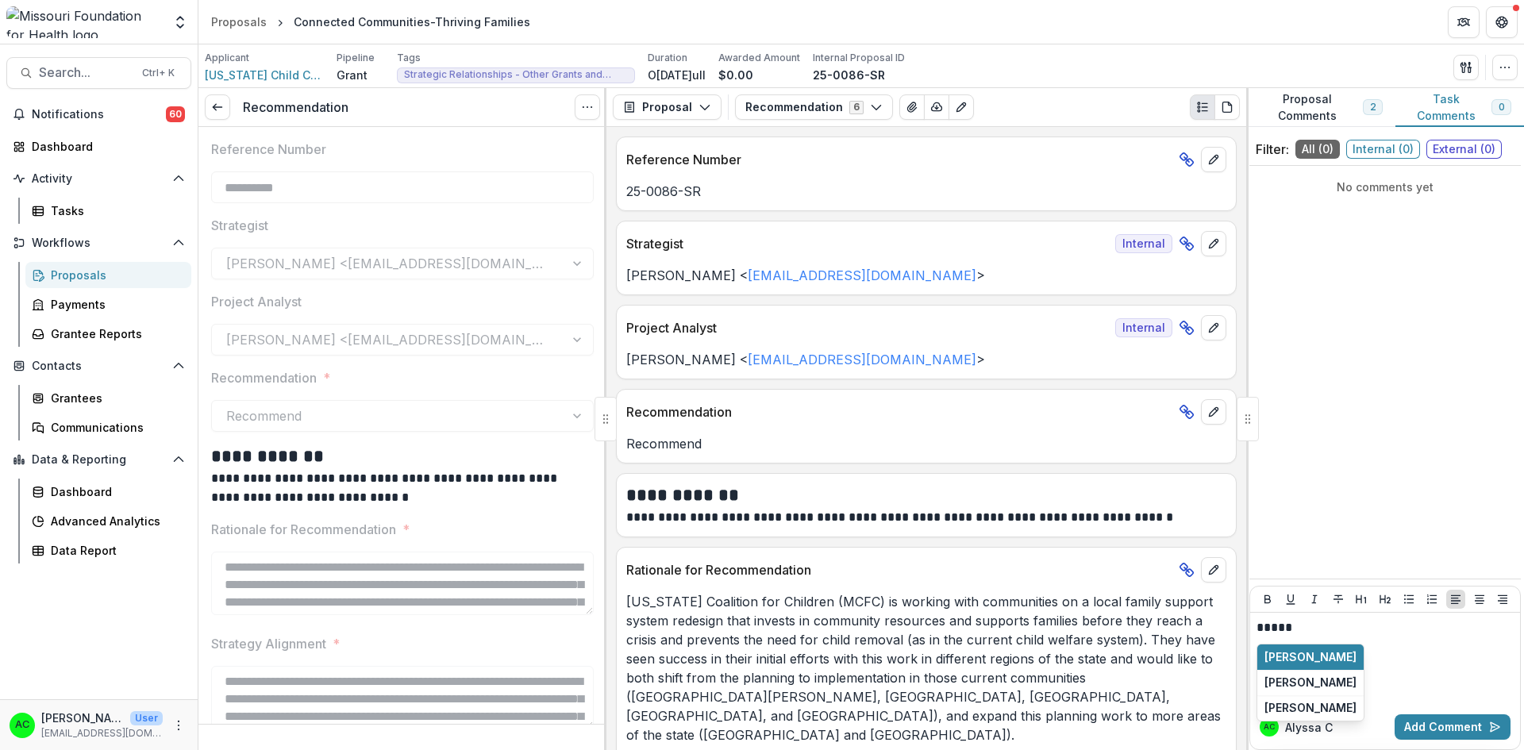
click at [1294, 656] on button "Jean Freeman-Crawford" at bounding box center [1310, 656] width 106 height 25
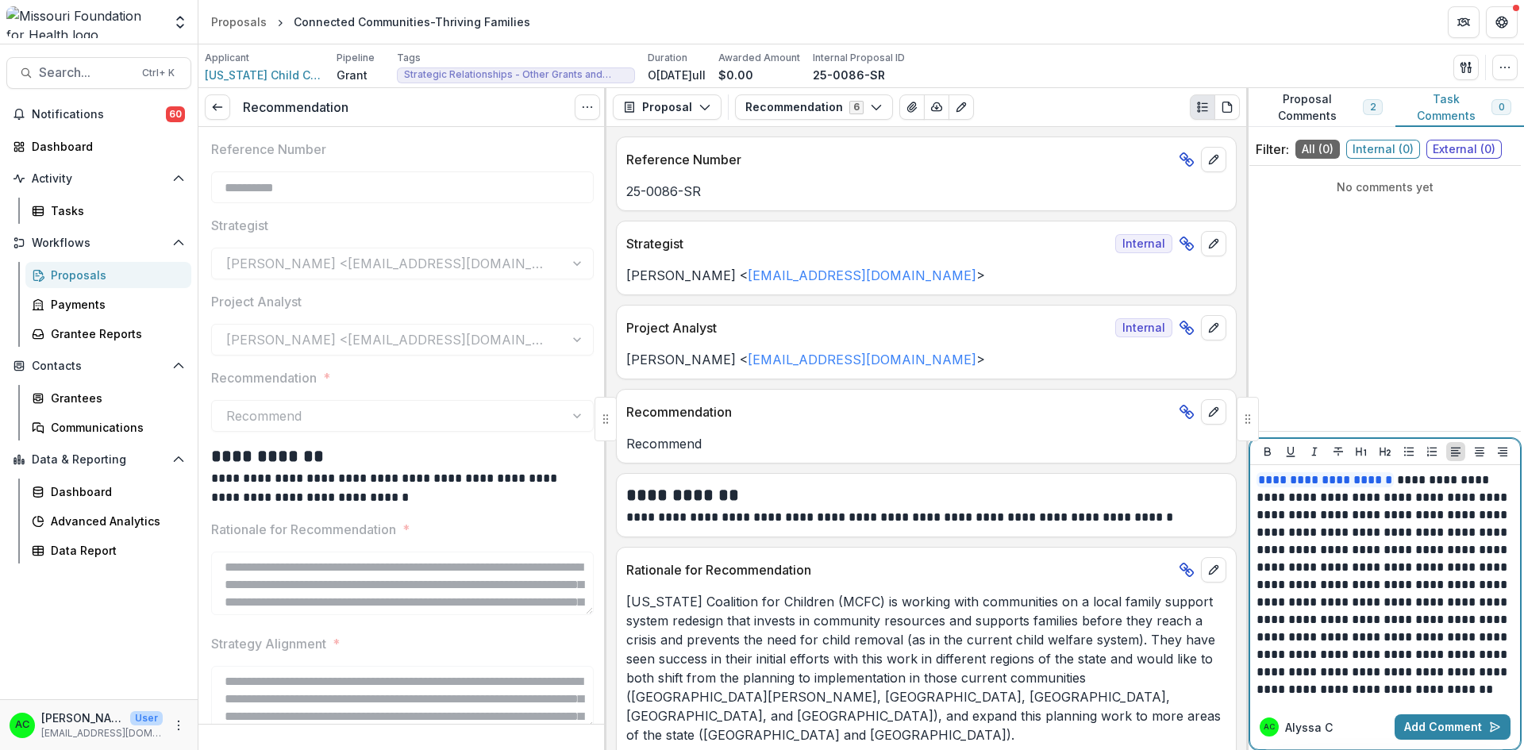
click at [1345, 671] on p "**********" at bounding box center [1384, 584] width 257 height 227
click at [1334, 690] on p "**********" at bounding box center [1384, 584] width 257 height 227
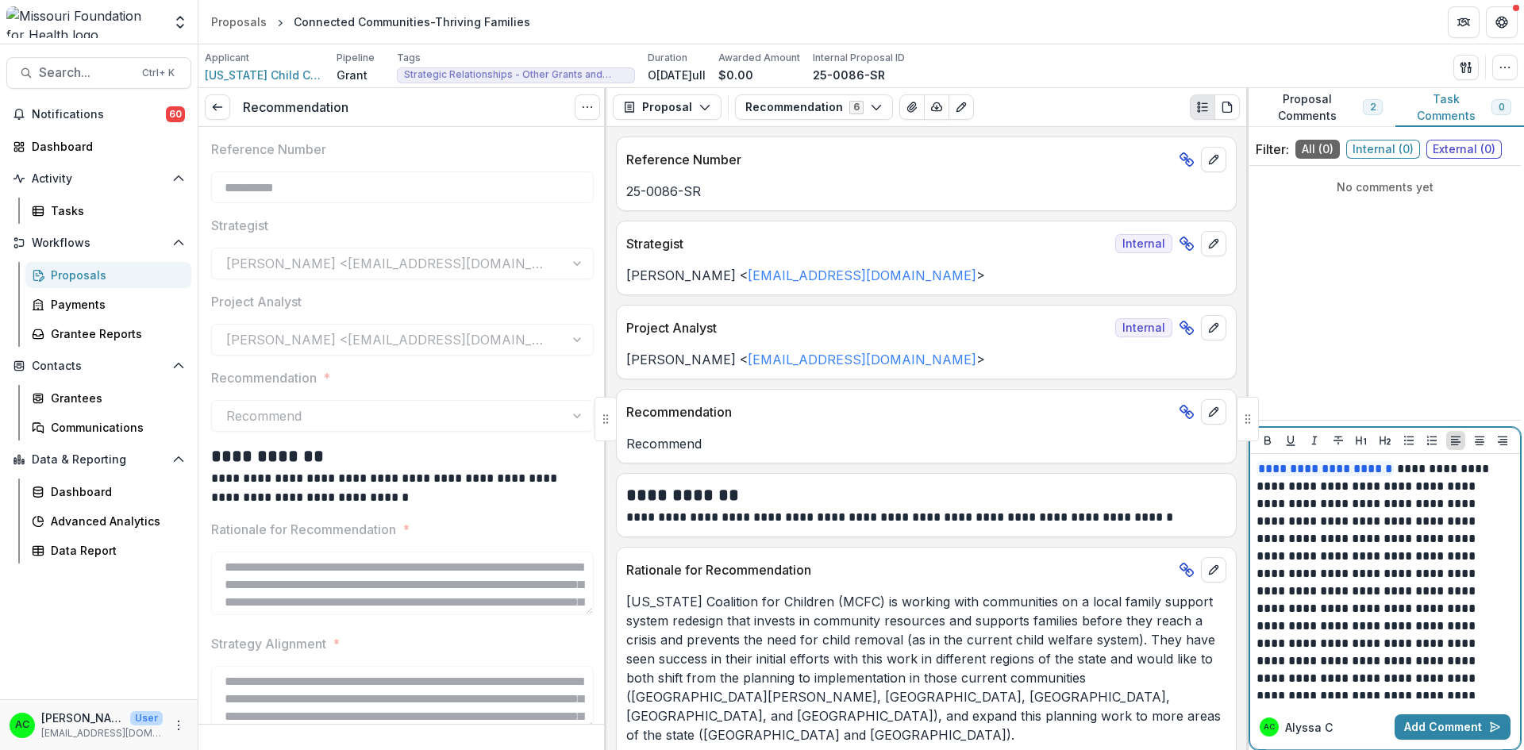
scroll to position [6, 0]
drag, startPoint x: 1335, startPoint y: 674, endPoint x: 1386, endPoint y: 668, distance: 51.9
click at [1386, 668] on p "**********" at bounding box center [1382, 585] width 252 height 262
click at [1435, 690] on p "**********" at bounding box center [1382, 568] width 252 height 262
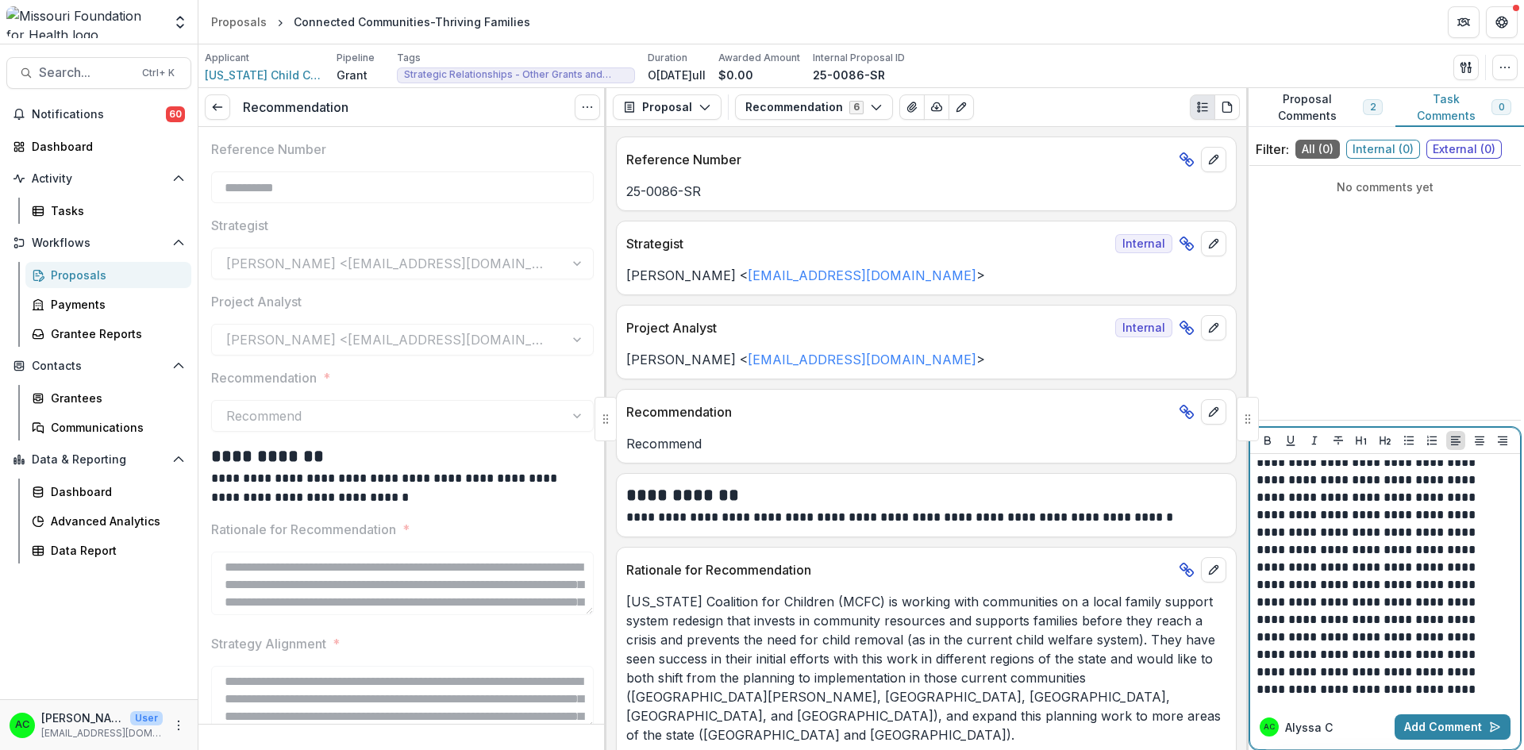
scroll to position [76, 0]
click at [1452, 725] on button "Add Comment" at bounding box center [1452, 726] width 116 height 25
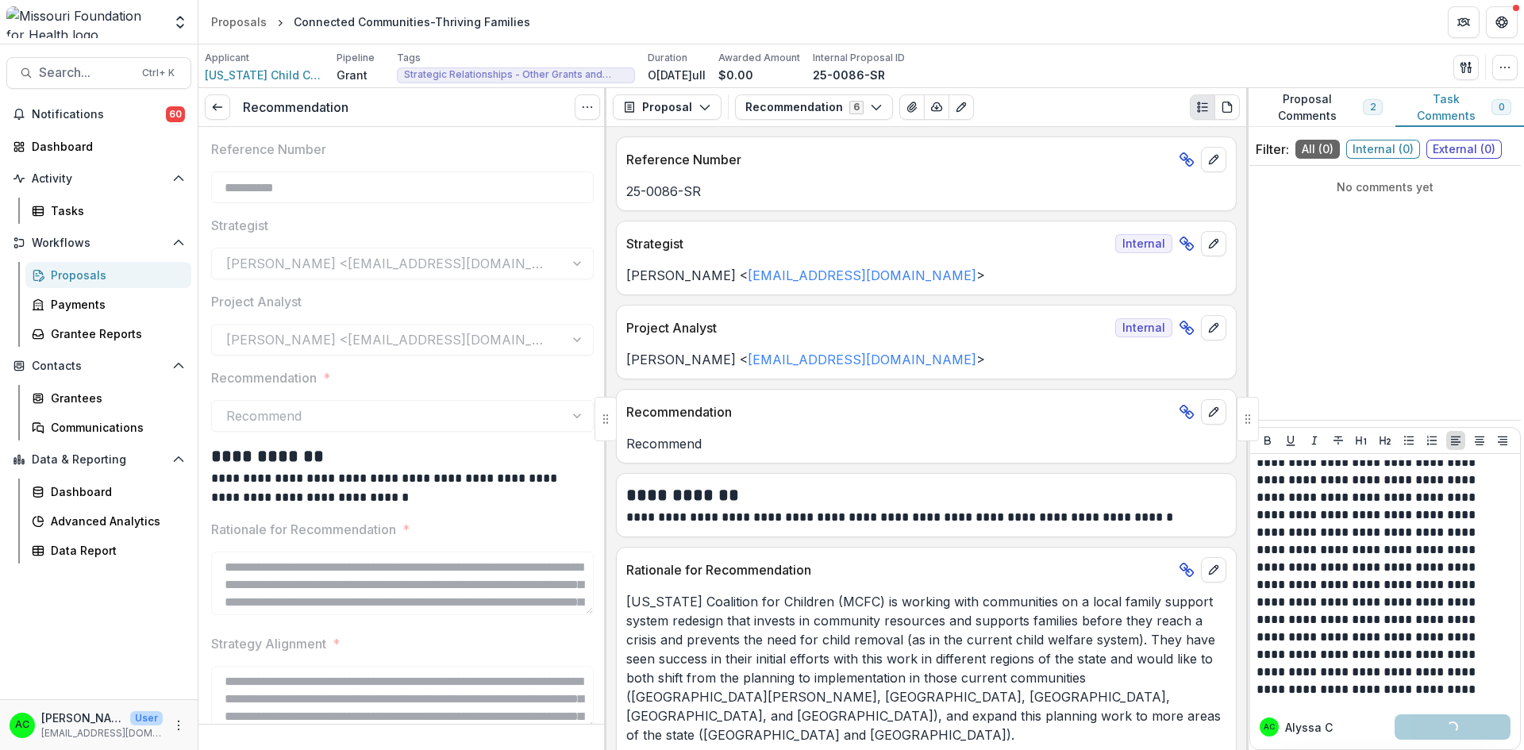
scroll to position [0, 0]
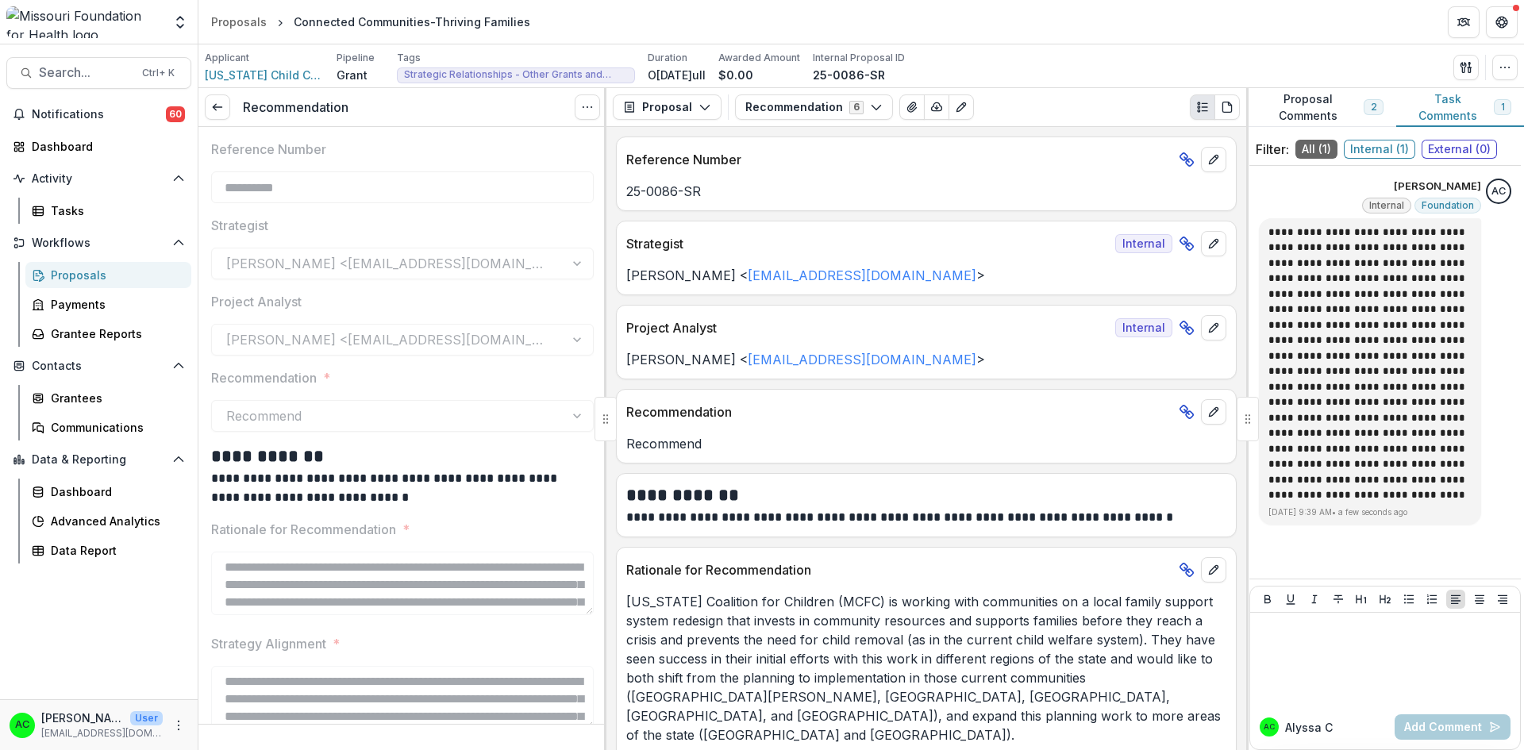
click at [1502, 215] on icon "Options" at bounding box center [1498, 217] width 16 height 16
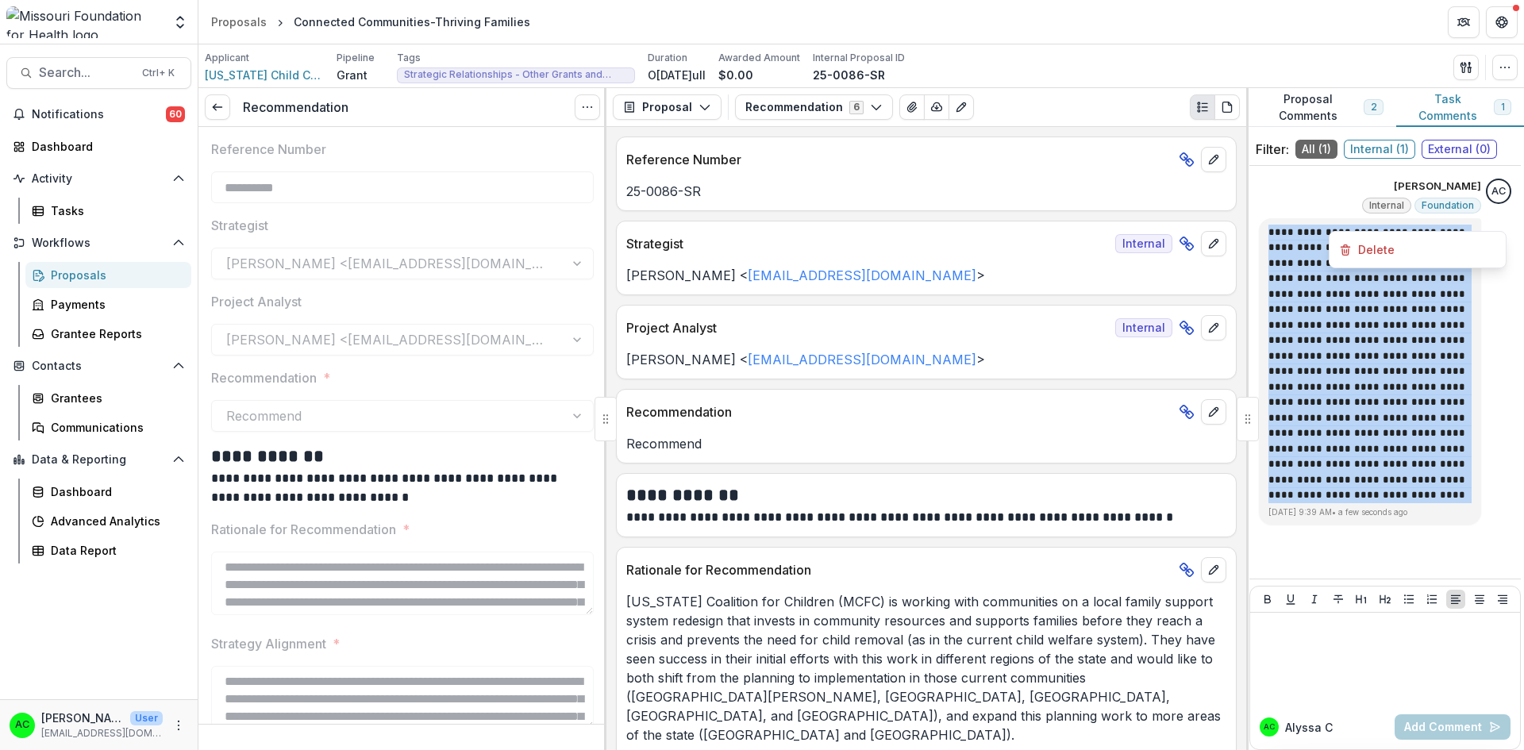
drag, startPoint x: 1334, startPoint y: 500, endPoint x: 1271, endPoint y: 238, distance: 269.5
click at [1271, 238] on p "**********" at bounding box center [1369, 364] width 203 height 279
copy p "**********"
click at [1498, 215] on icon "Options" at bounding box center [1498, 217] width 16 height 16
click at [1452, 244] on button "Delete" at bounding box center [1418, 249] width 170 height 29
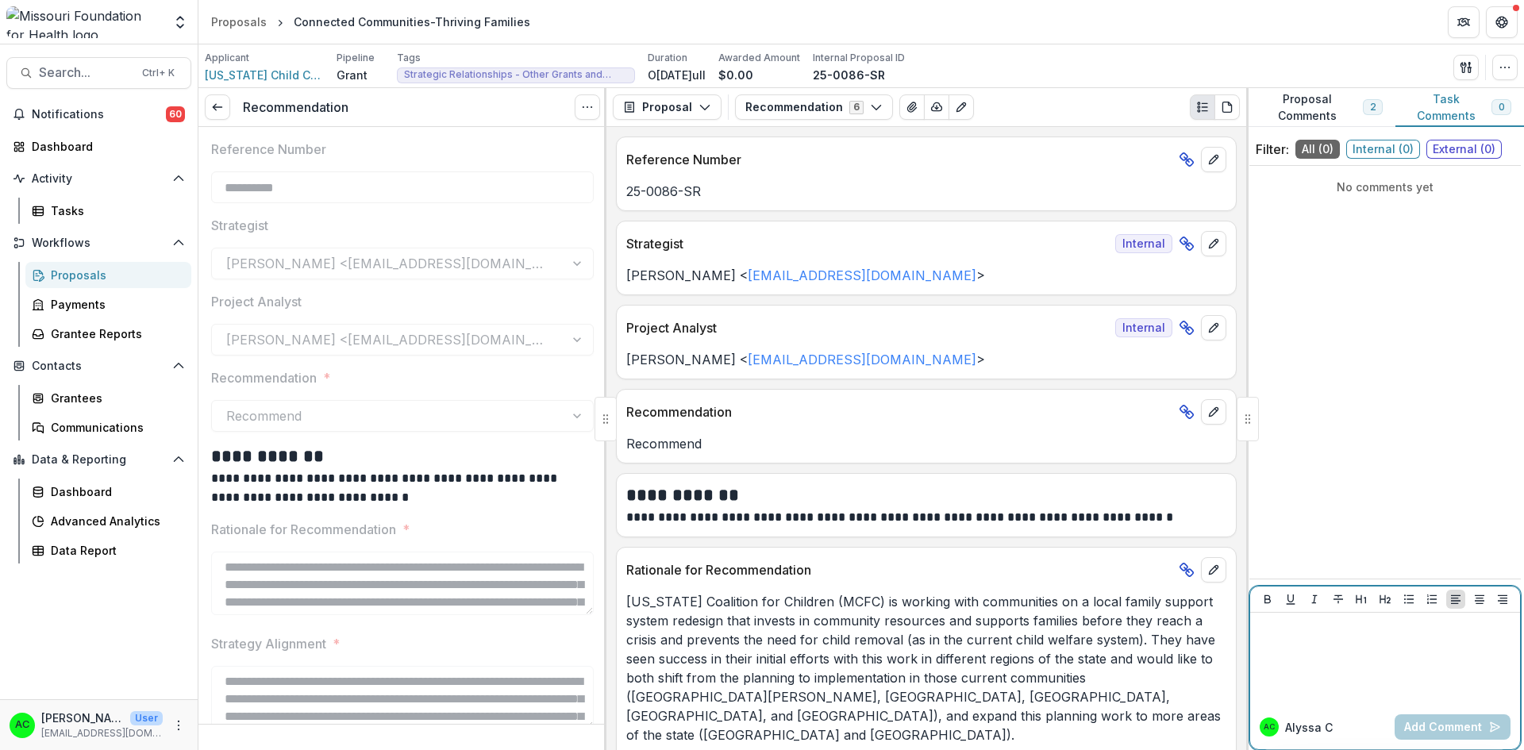
click at [1294, 656] on div at bounding box center [1384, 658] width 257 height 79
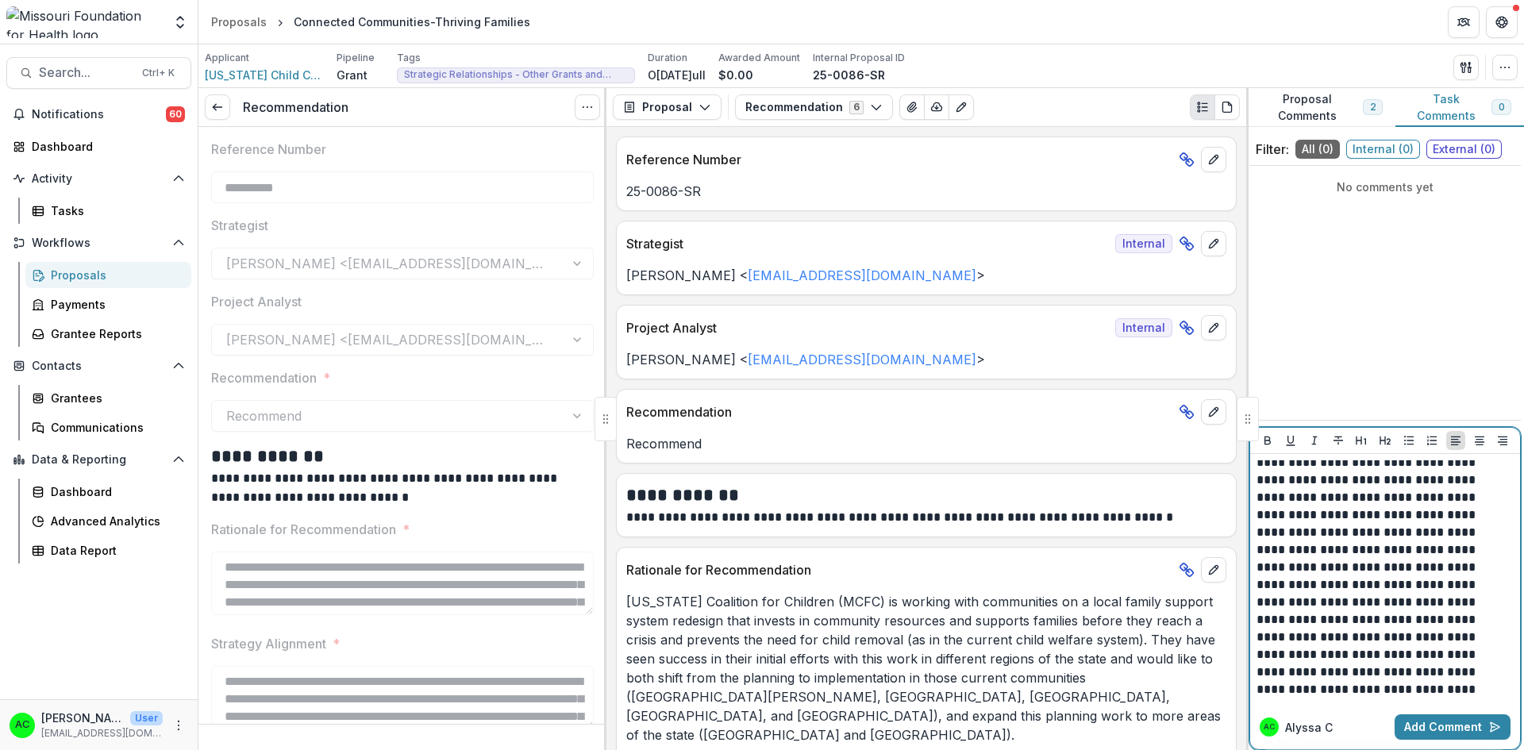
click at [1275, 548] on p "**********" at bounding box center [1382, 541] width 252 height 314
click at [1268, 552] on p "**********" at bounding box center [1382, 541] width 252 height 314
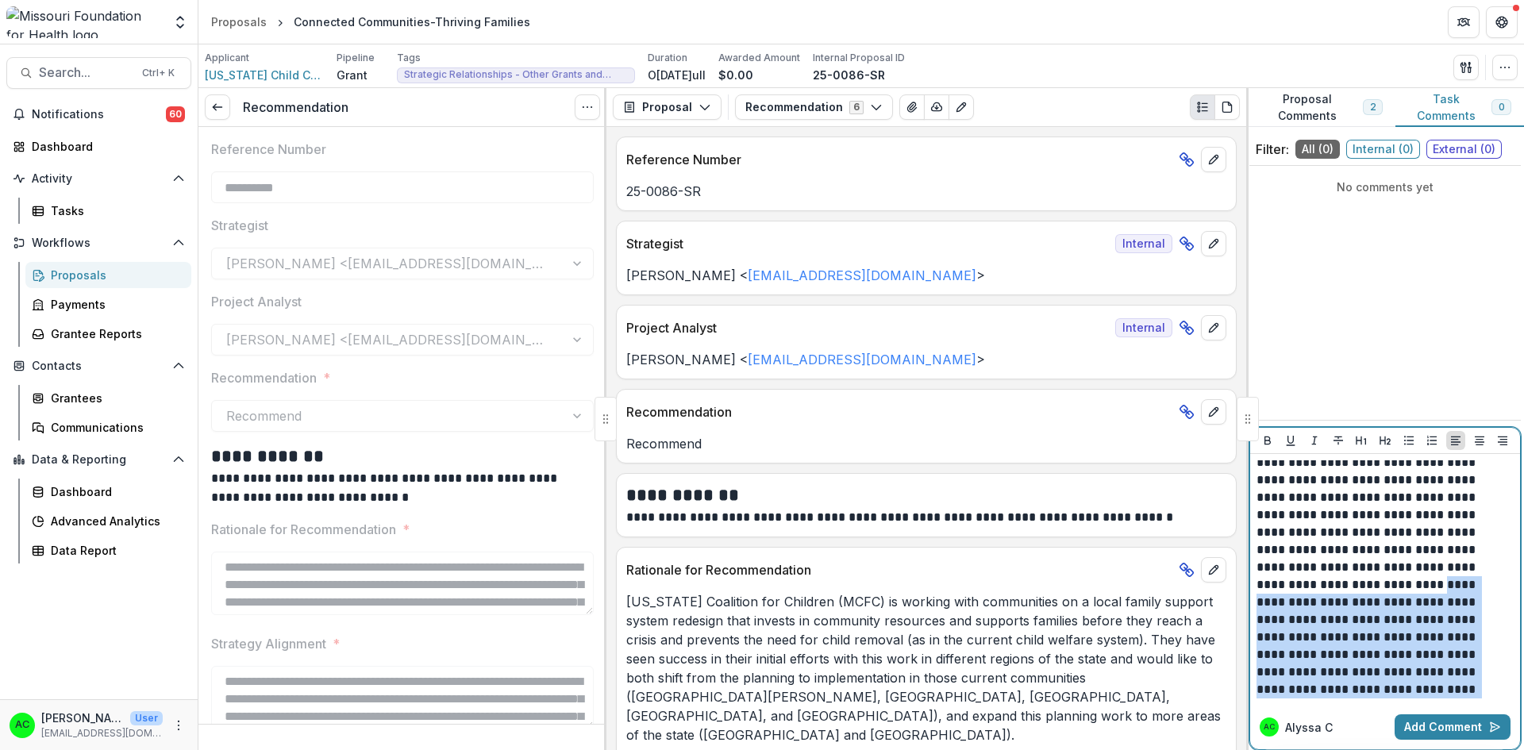
scroll to position [94, 0]
drag, startPoint x: 1433, startPoint y: 570, endPoint x: 1469, endPoint y: 687, distance: 123.0
click at [1469, 687] on p "**********" at bounding box center [1382, 533] width 252 height 332
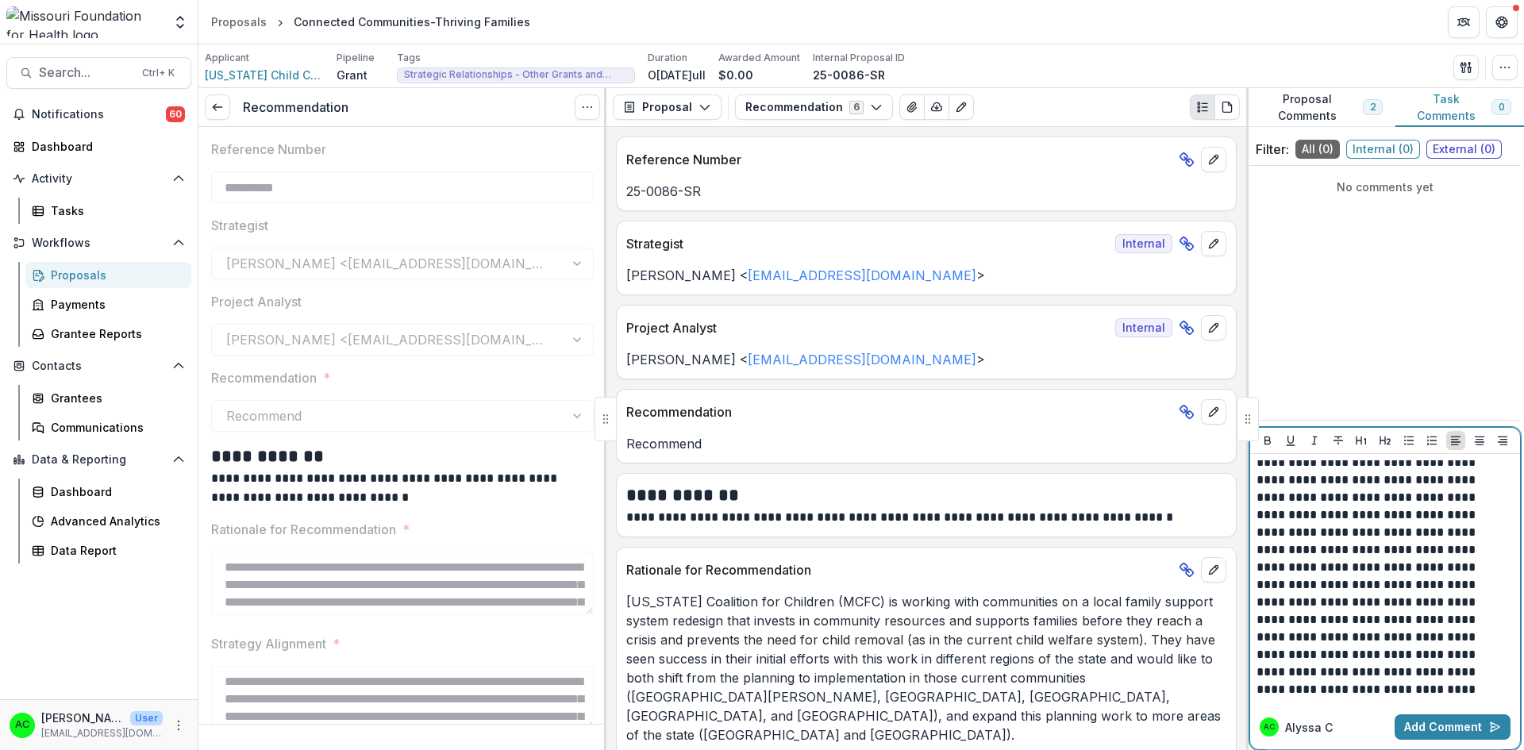
scroll to position [24, 0]
click at [1457, 728] on button "Add Comment" at bounding box center [1452, 726] width 116 height 25
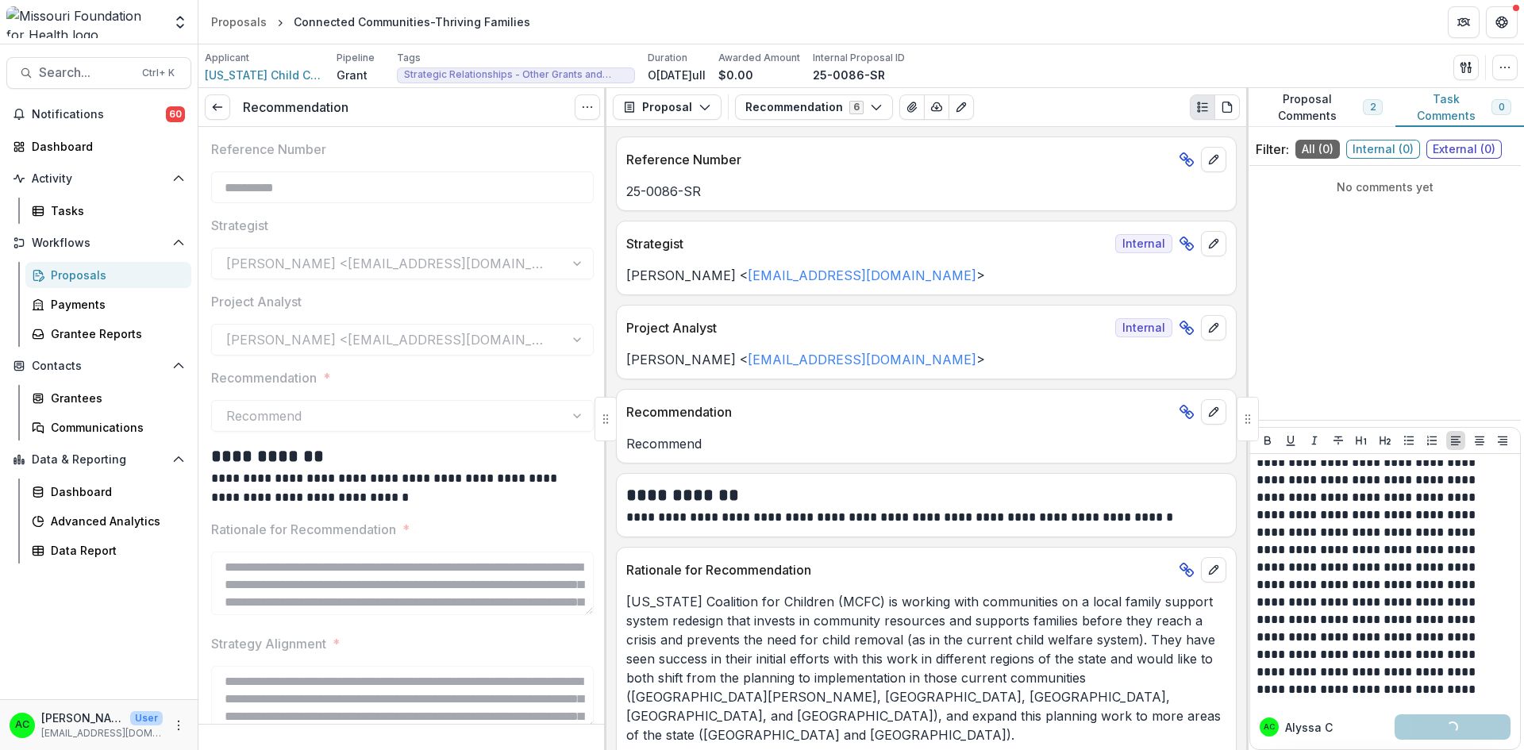
scroll to position [0, 0]
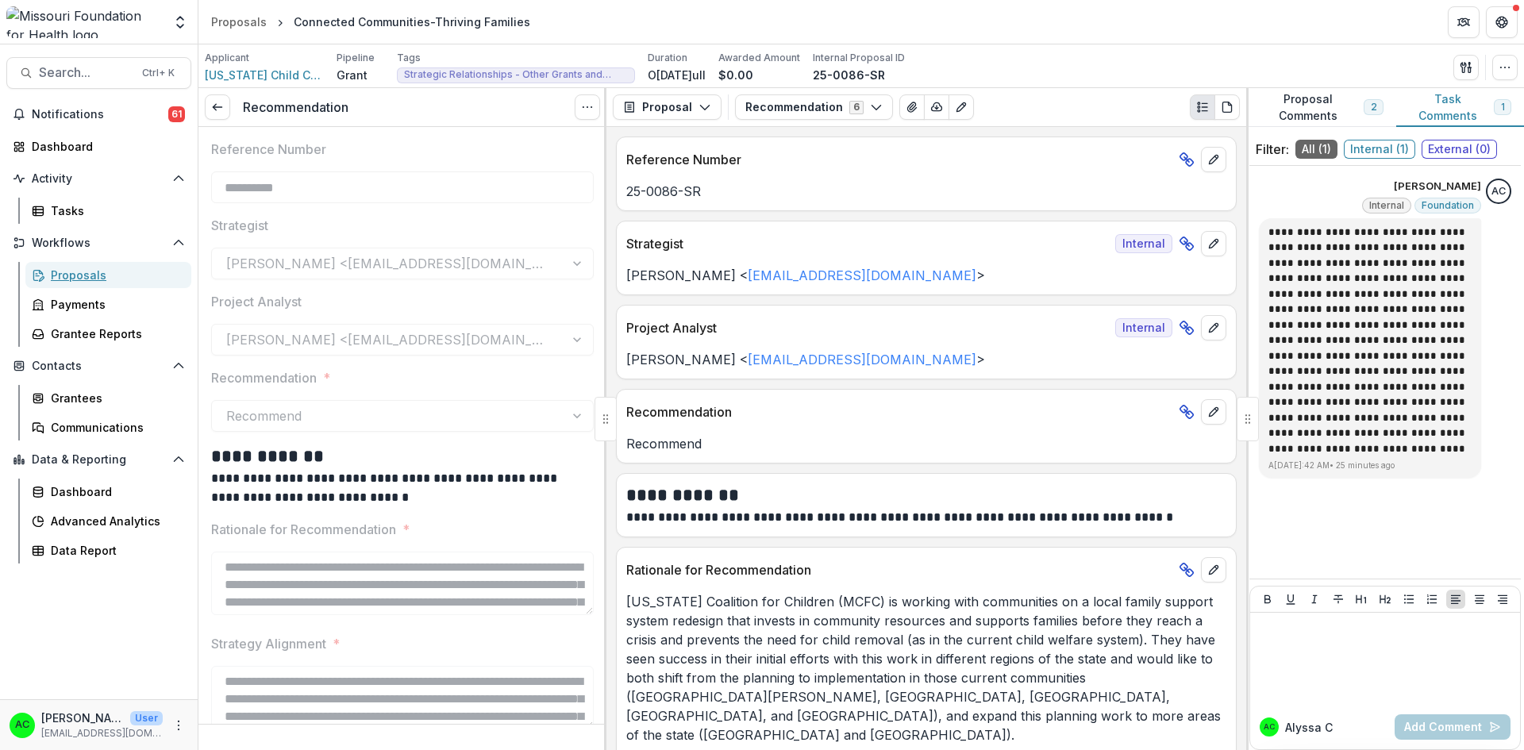
click at [76, 278] on div "Proposals" at bounding box center [115, 275] width 128 height 17
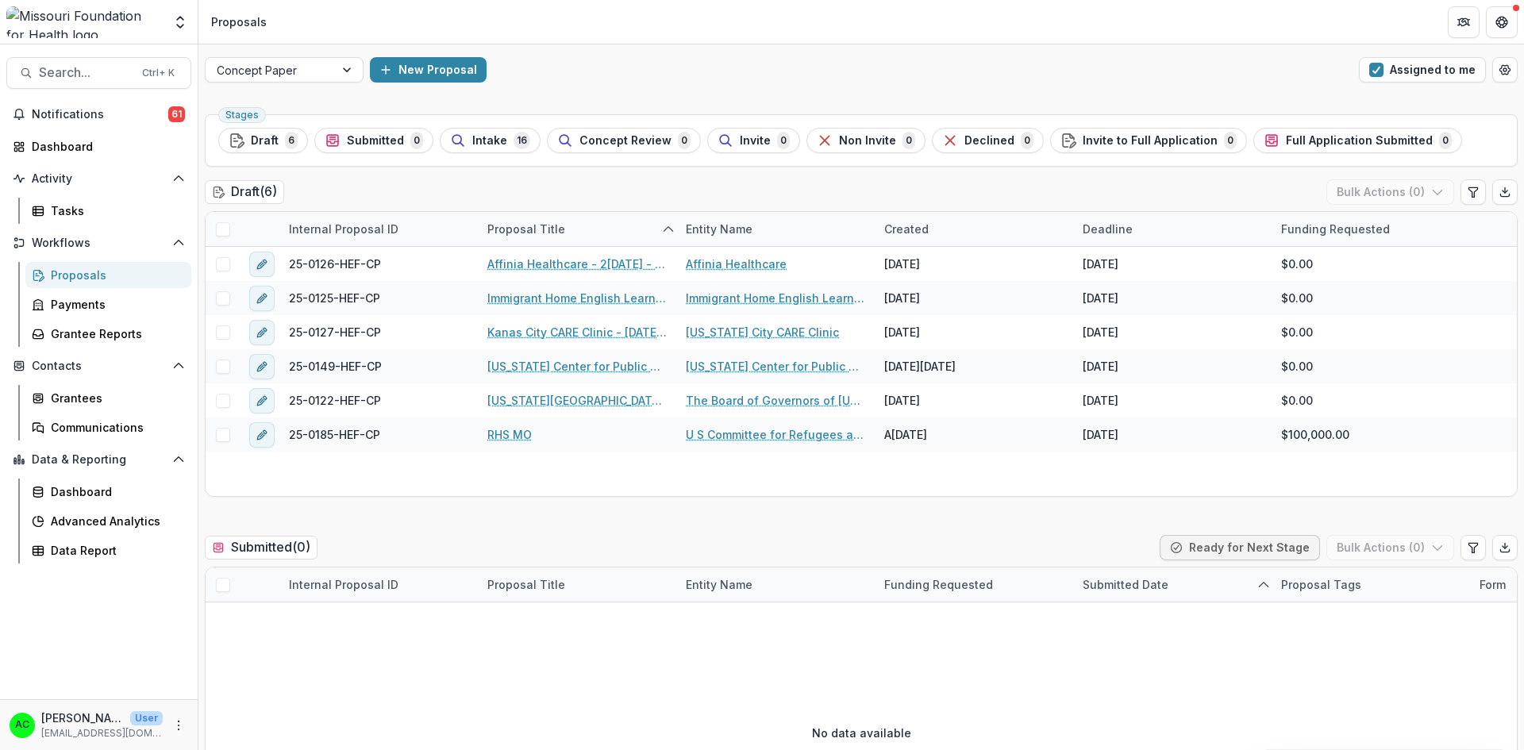
click at [1402, 63] on button "Assigned to me" at bounding box center [1422, 69] width 127 height 25
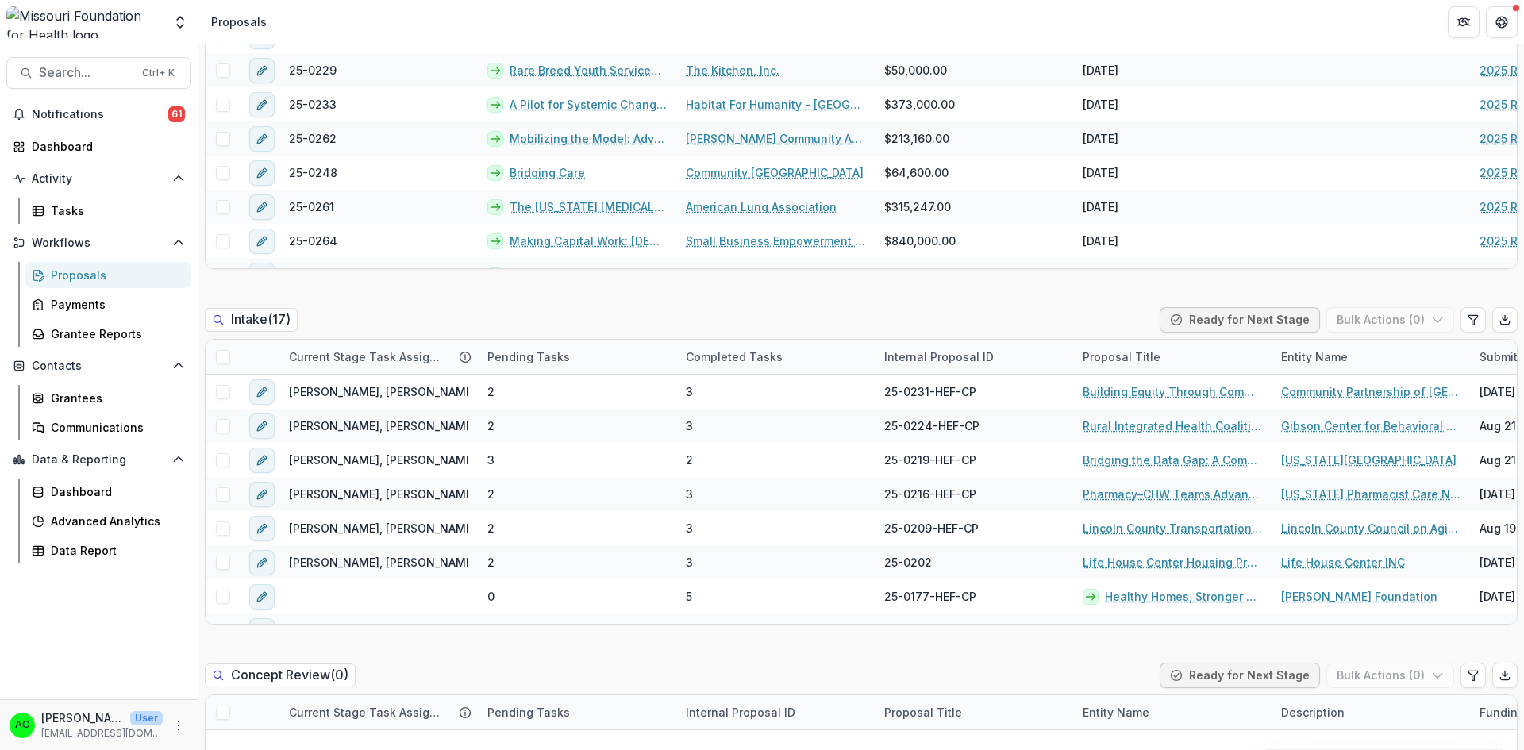
scroll to position [587, 0]
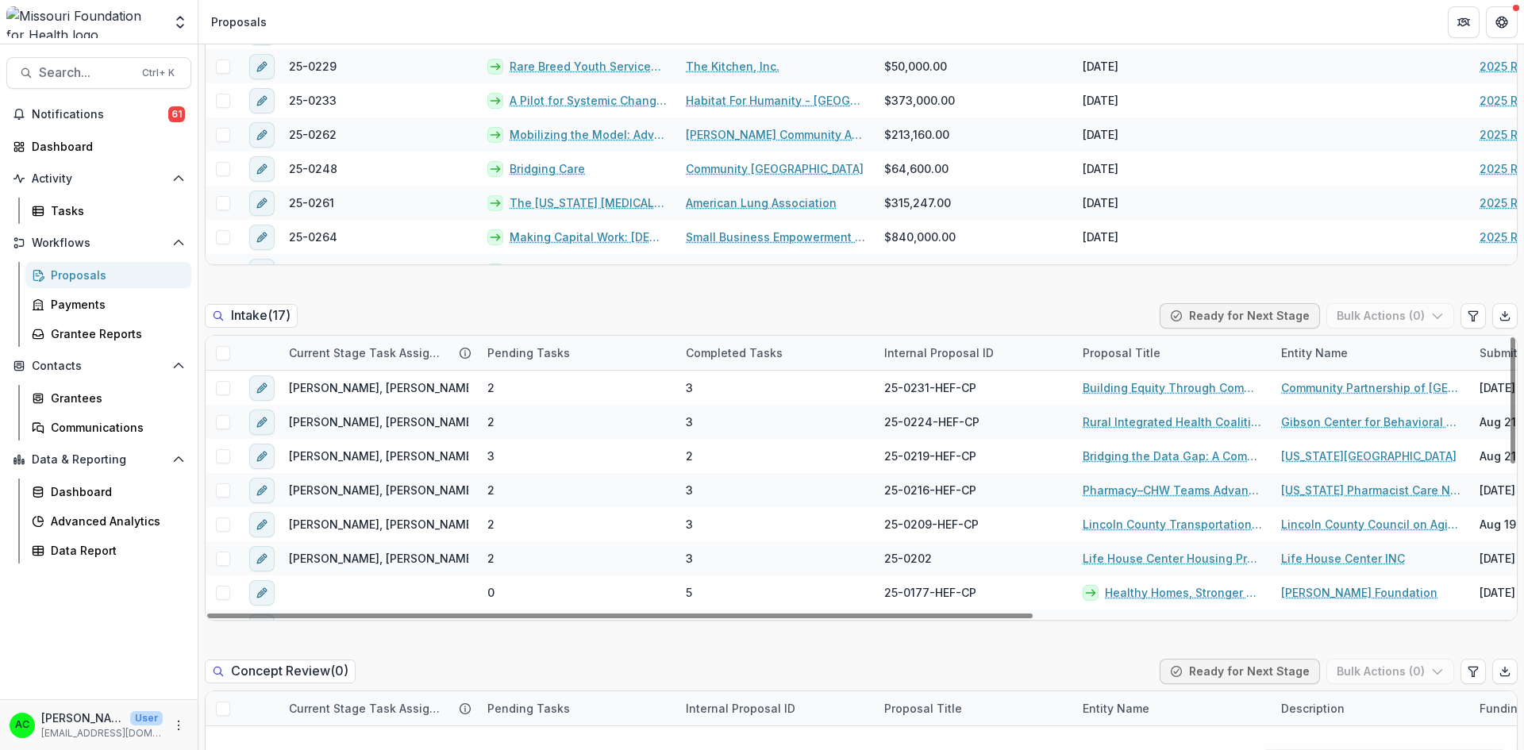
drag, startPoint x: 1506, startPoint y: 387, endPoint x: 1509, endPoint y: 345, distance: 42.2
click at [1510, 345] on div at bounding box center [1512, 400] width 5 height 126
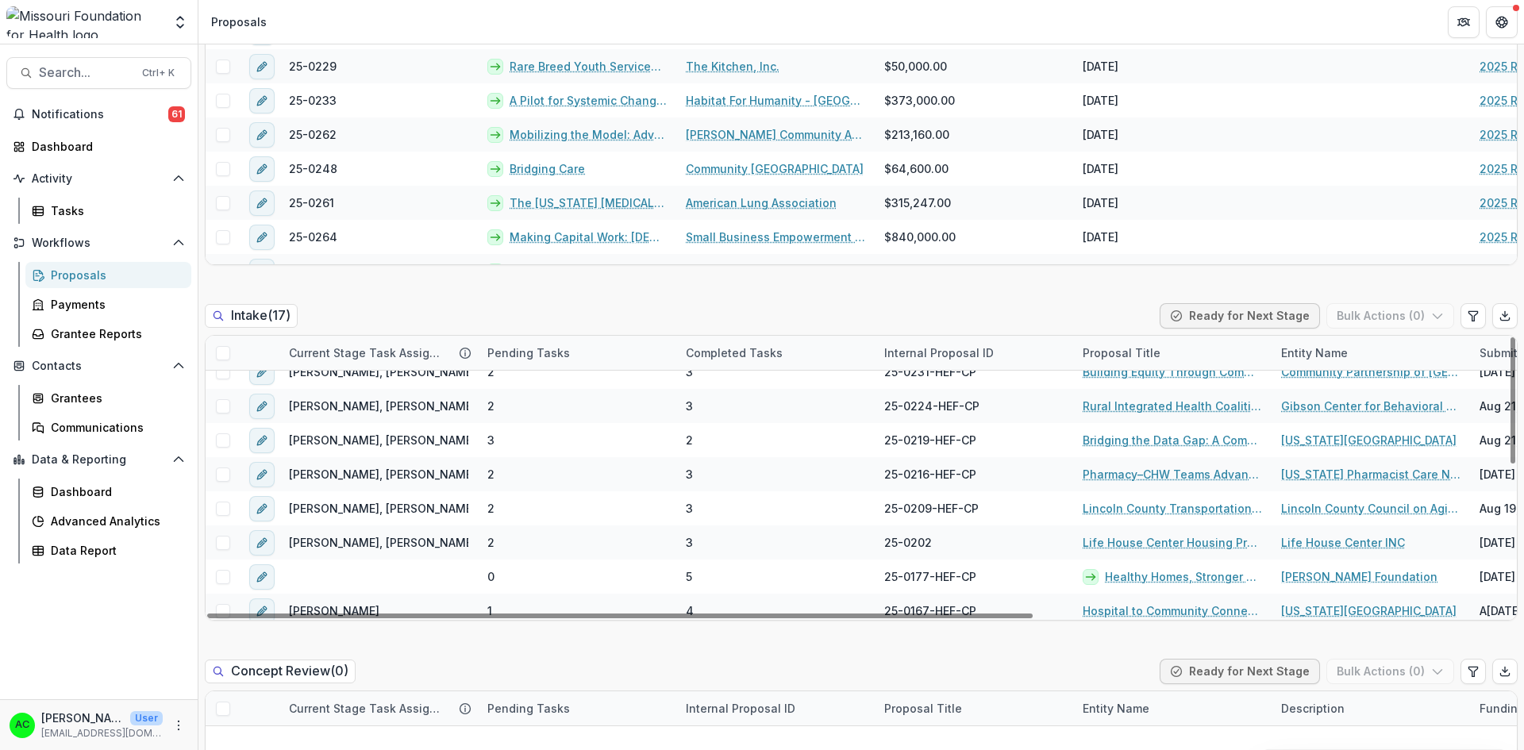
scroll to position [0, 0]
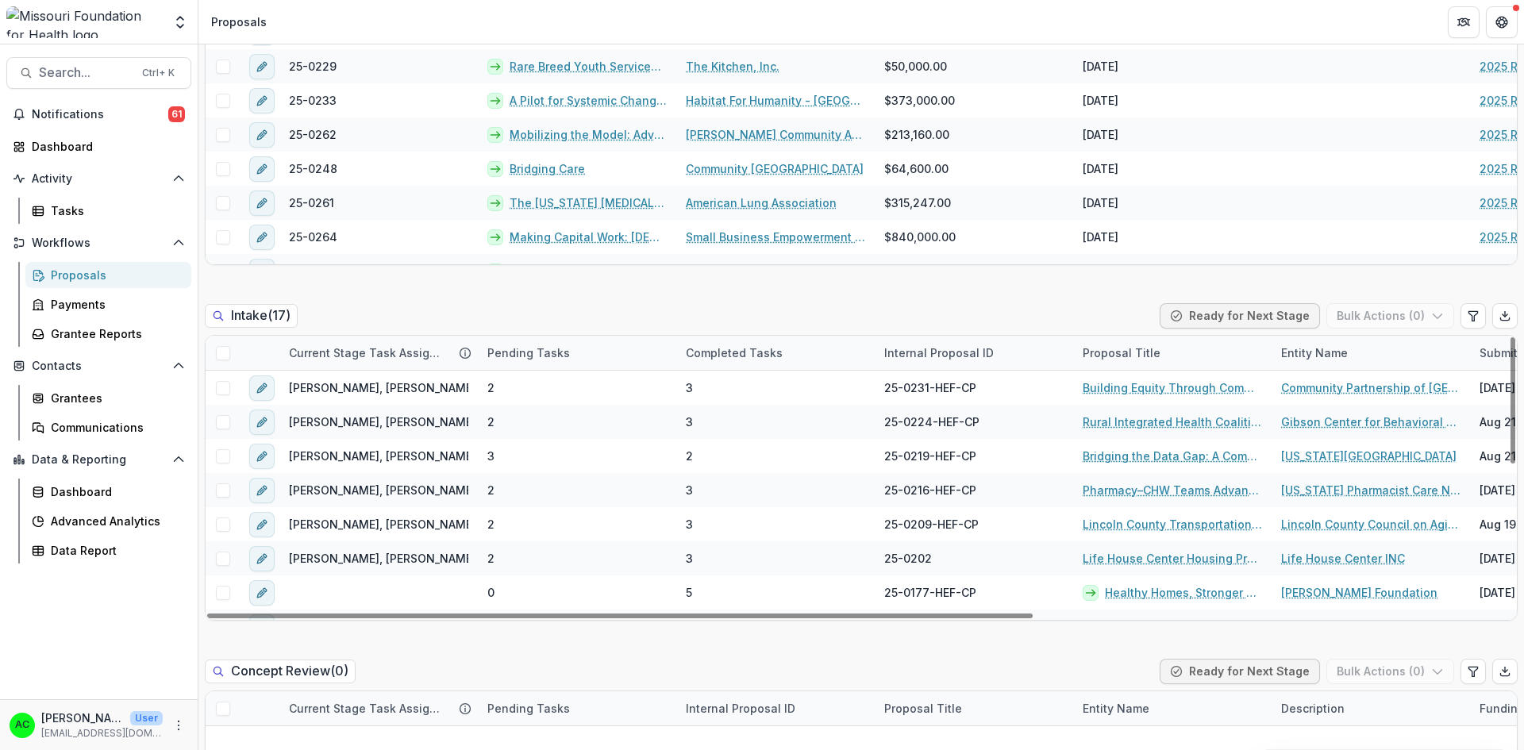
drag, startPoint x: 1509, startPoint y: 355, endPoint x: 1523, endPoint y: 337, distance: 22.6
click at [1515, 337] on div at bounding box center [1512, 400] width 5 height 126
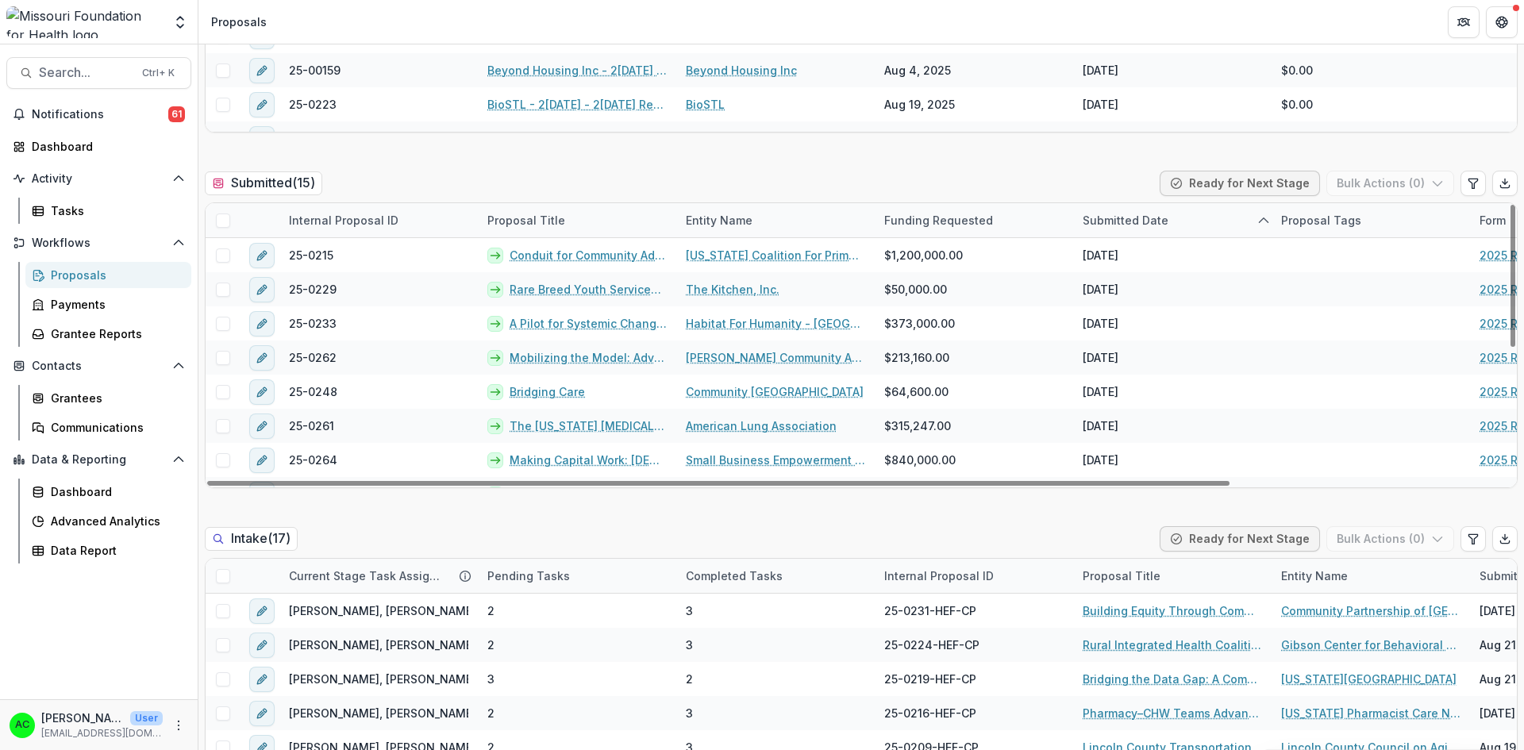
drag, startPoint x: 1508, startPoint y: 252, endPoint x: 1493, endPoint y: 225, distance: 30.2
click at [1510, 225] on div at bounding box center [1512, 276] width 5 height 142
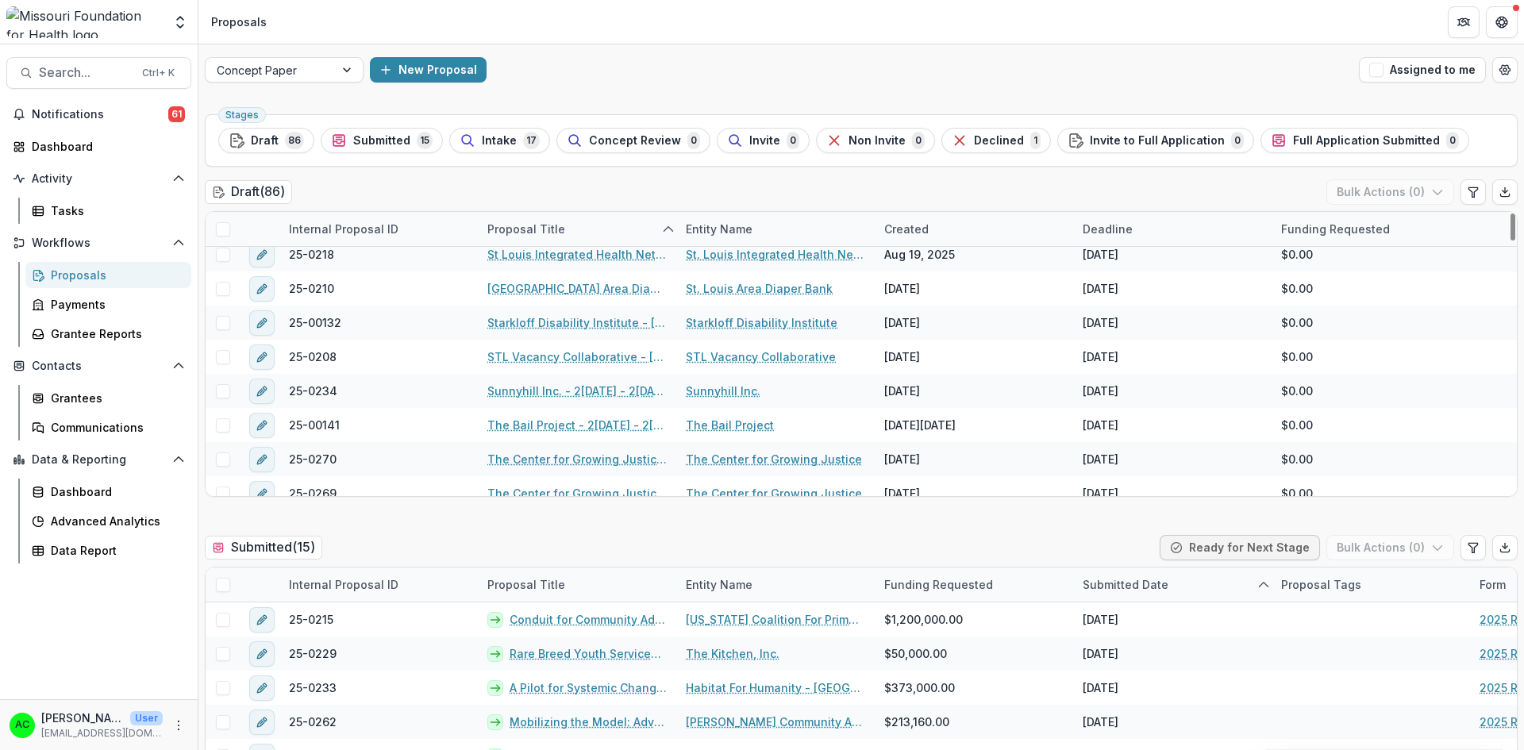
scroll to position [2073, 0]
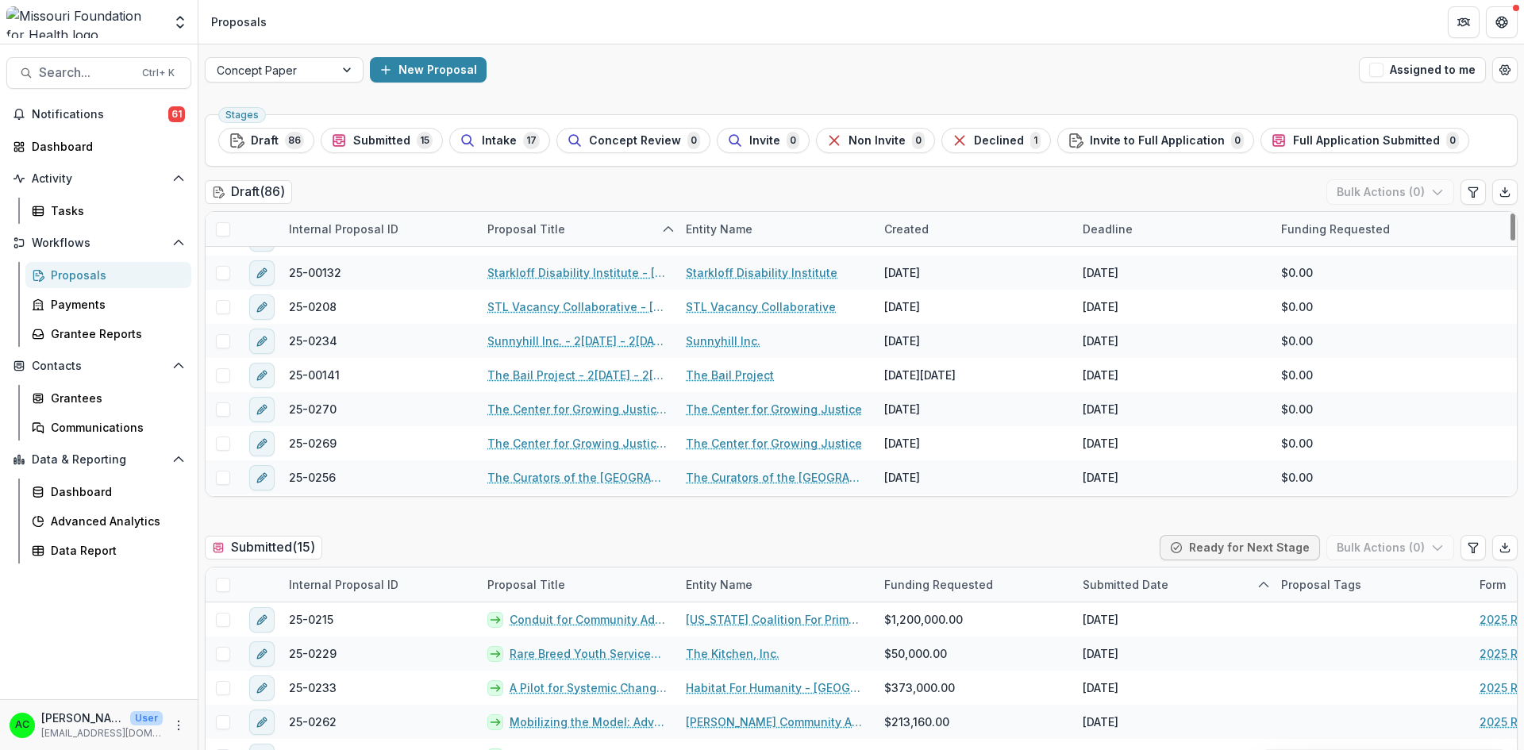
drag, startPoint x: 1506, startPoint y: 229, endPoint x: 1460, endPoint y: 425, distance: 201.5
click at [1510, 240] on div at bounding box center [1512, 226] width 5 height 27
click at [744, 407] on link "The Center for Growing Justice" at bounding box center [774, 409] width 176 height 17
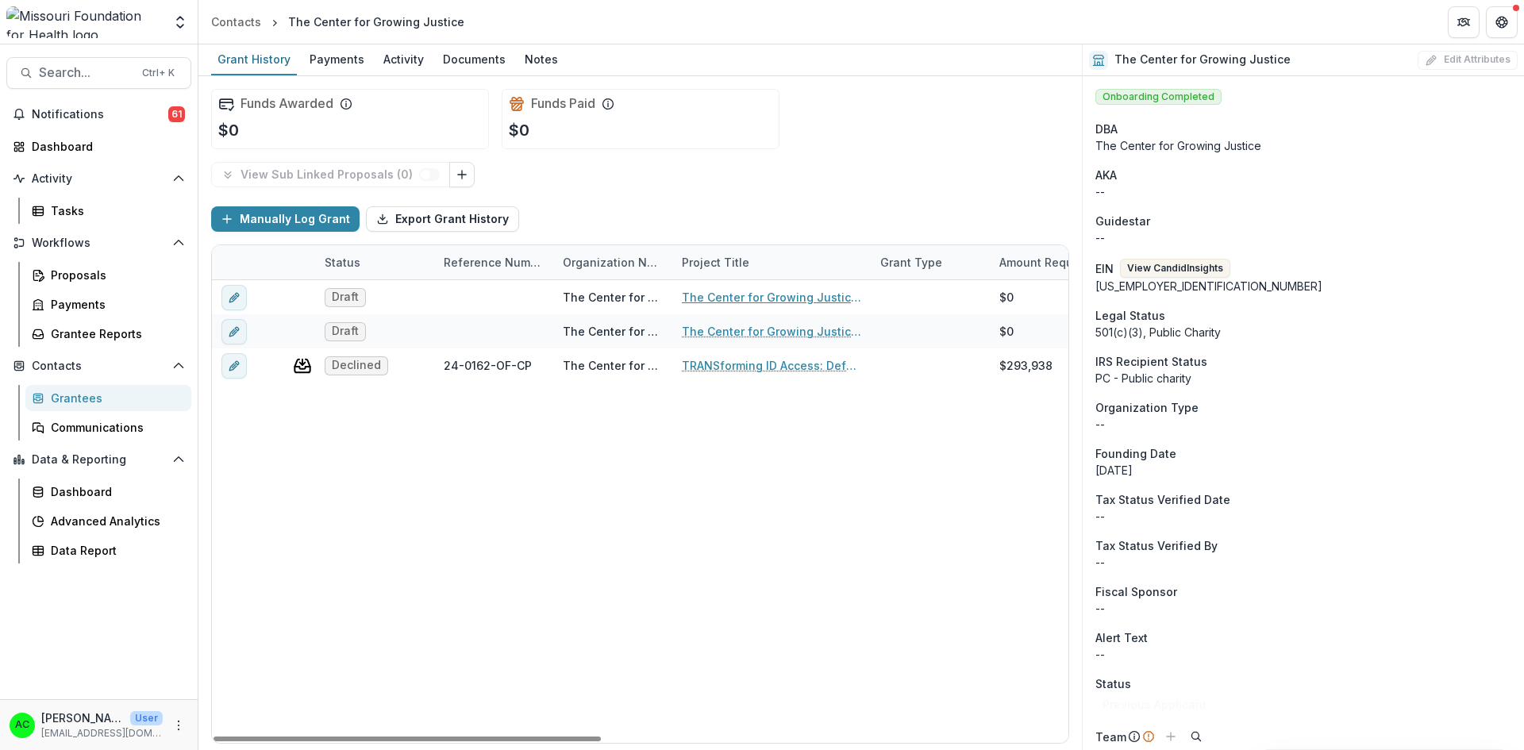
click at [757, 294] on link "The Center for Growing Justice - [DATE] - [DATE] Request for Concept Papers" at bounding box center [771, 297] width 179 height 17
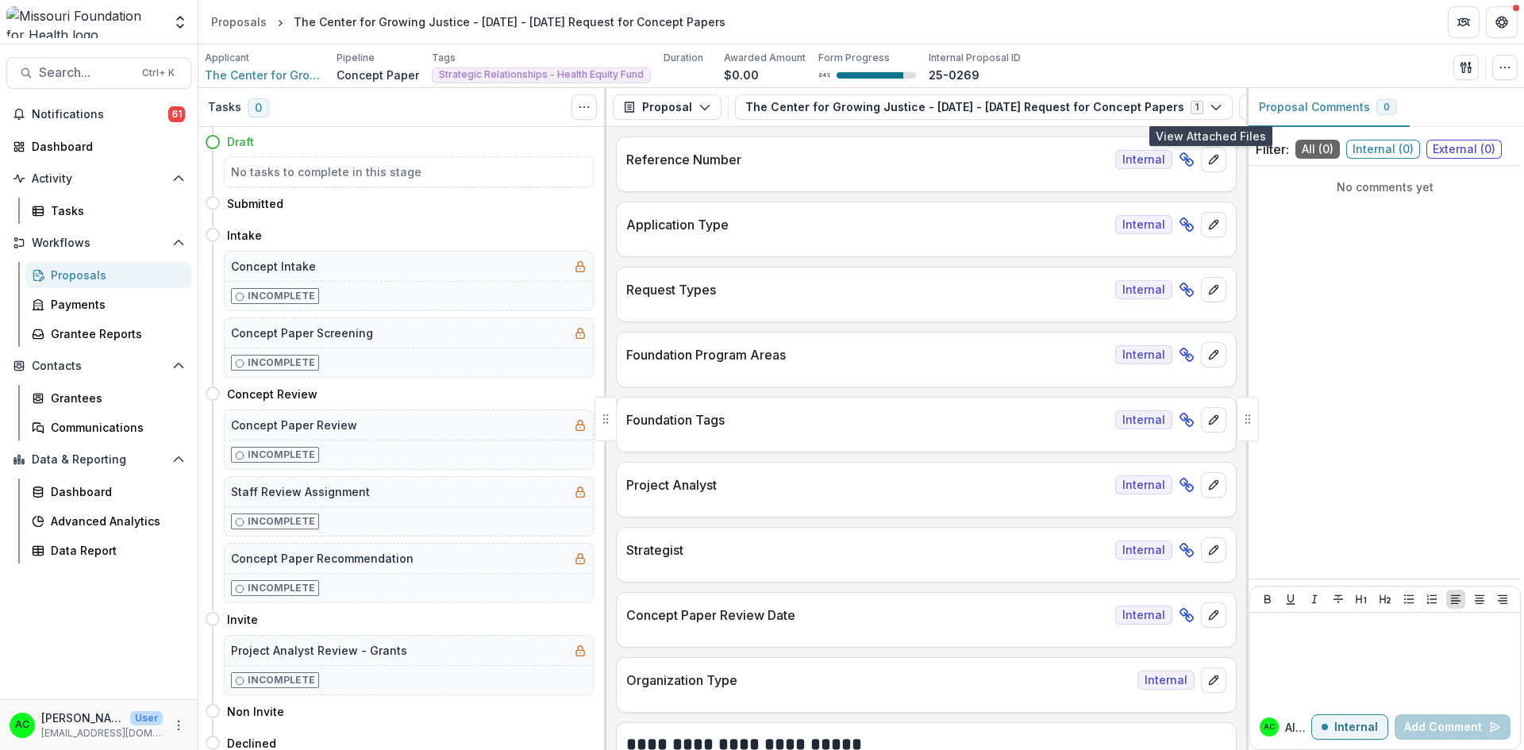
click at [1239, 106] on button "View Attached Files" at bounding box center [1251, 106] width 25 height 25
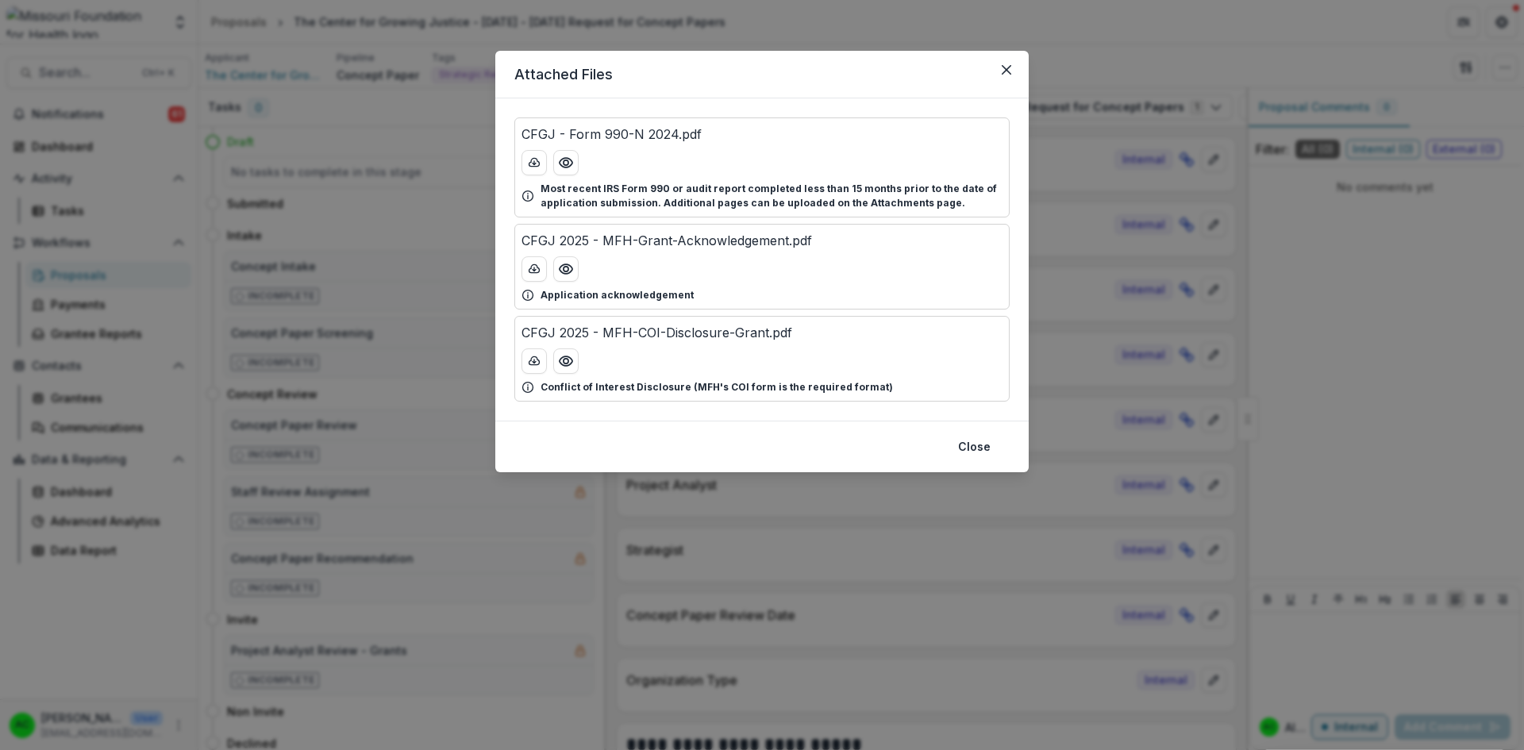
click at [1008, 70] on icon "Close" at bounding box center [1007, 70] width 10 height 10
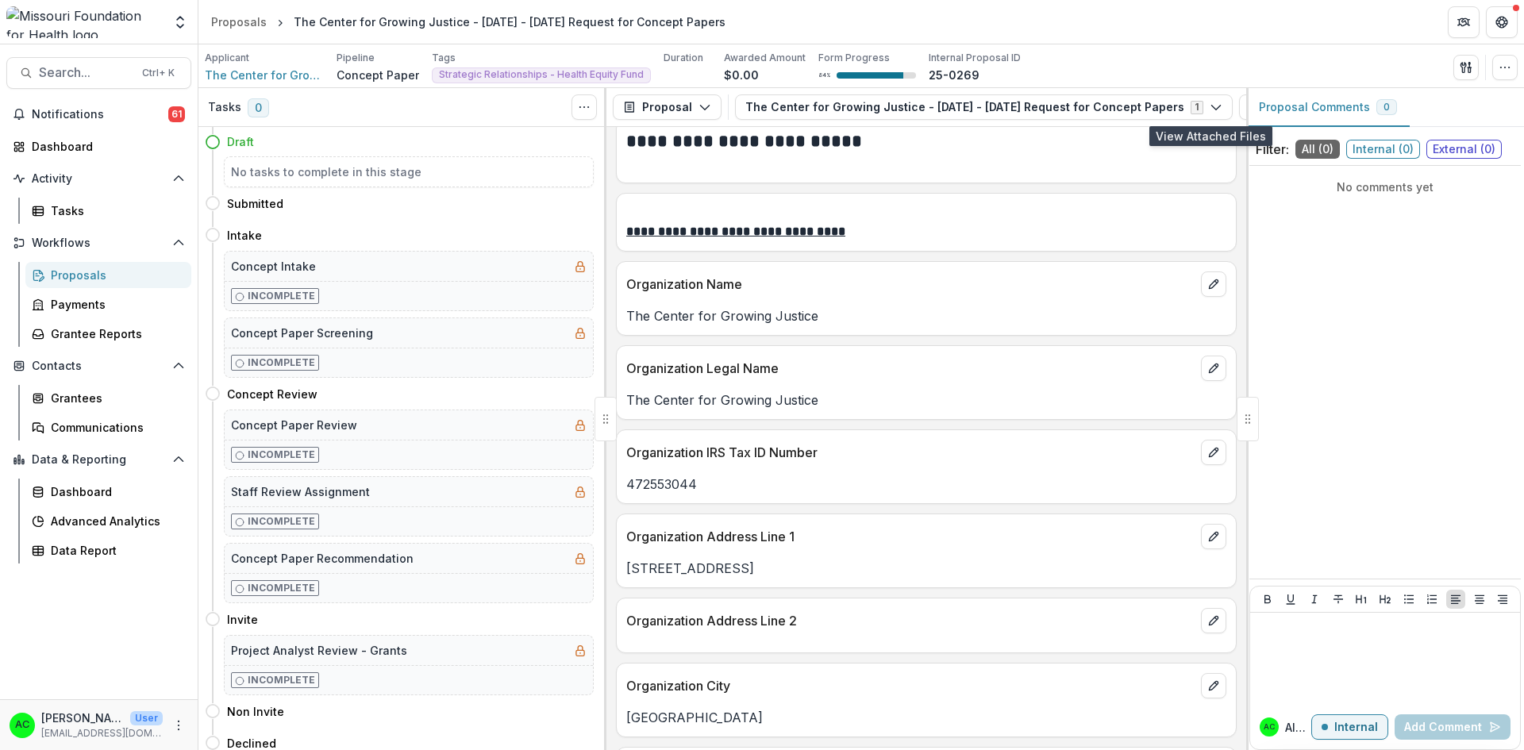
scroll to position [757, 0]
